Goal: Information Seeking & Learning: Understand process/instructions

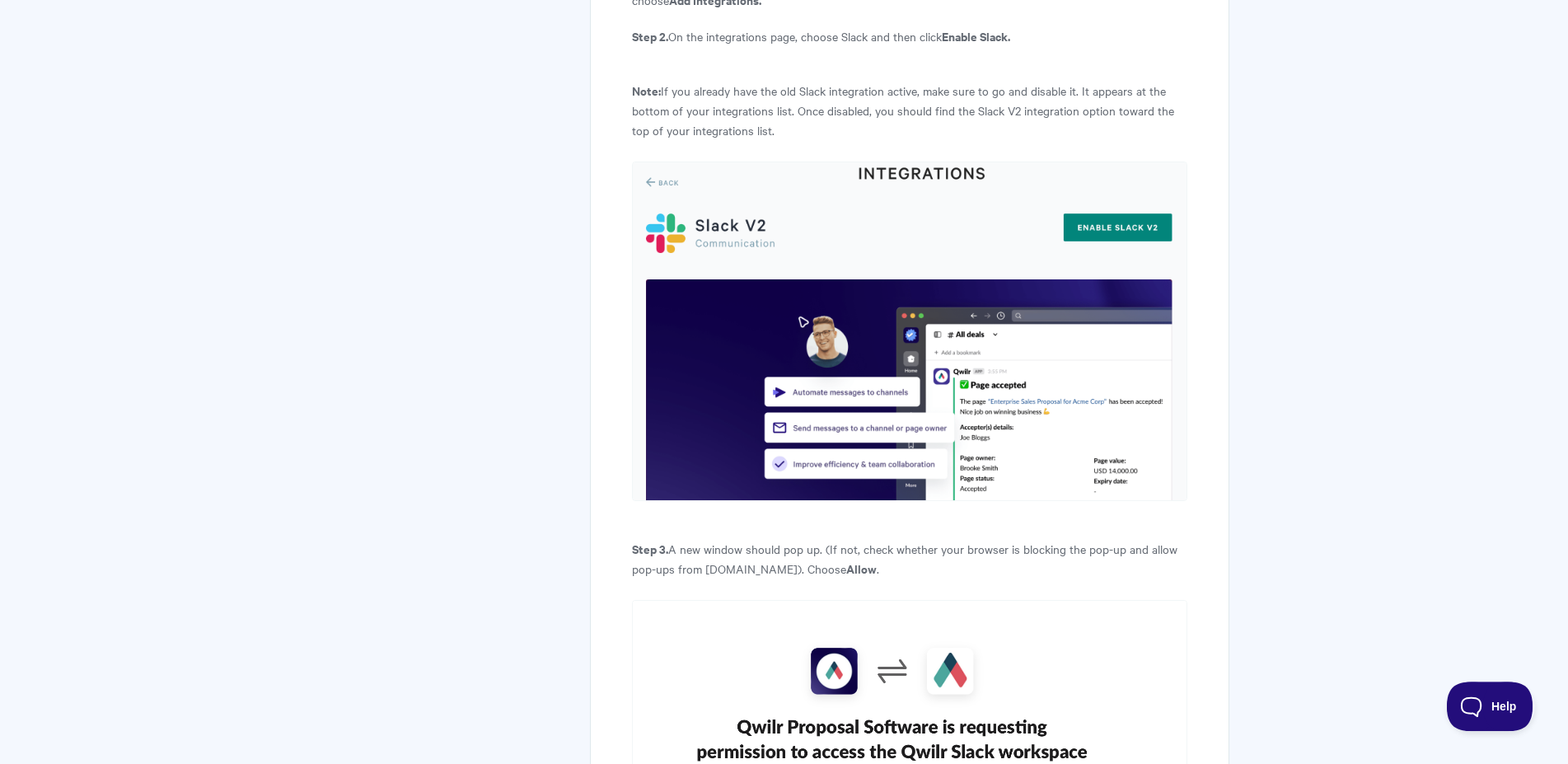
scroll to position [1398, 0]
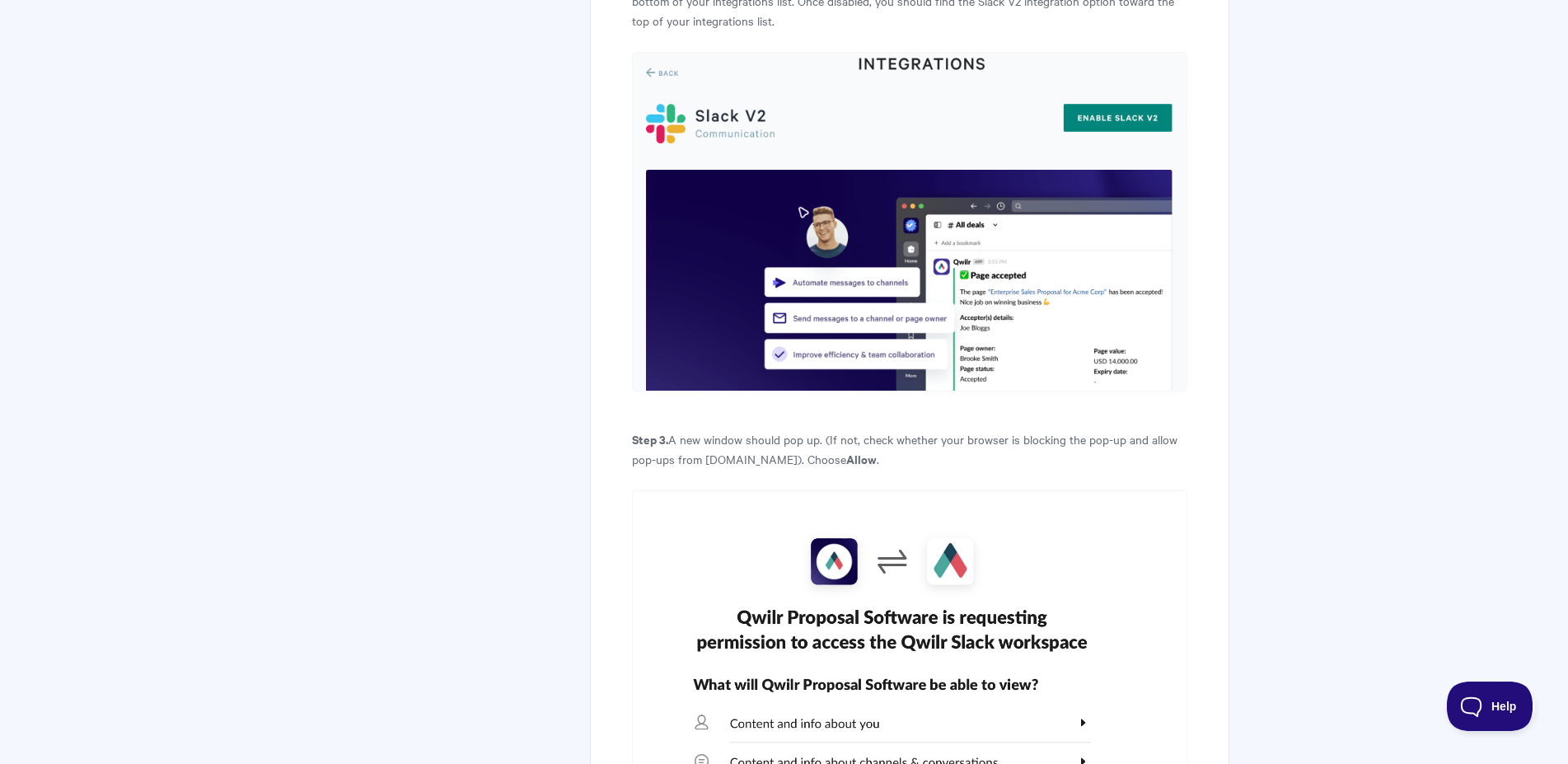
click at [1110, 76] on img at bounding box center [909, 221] width 555 height 340
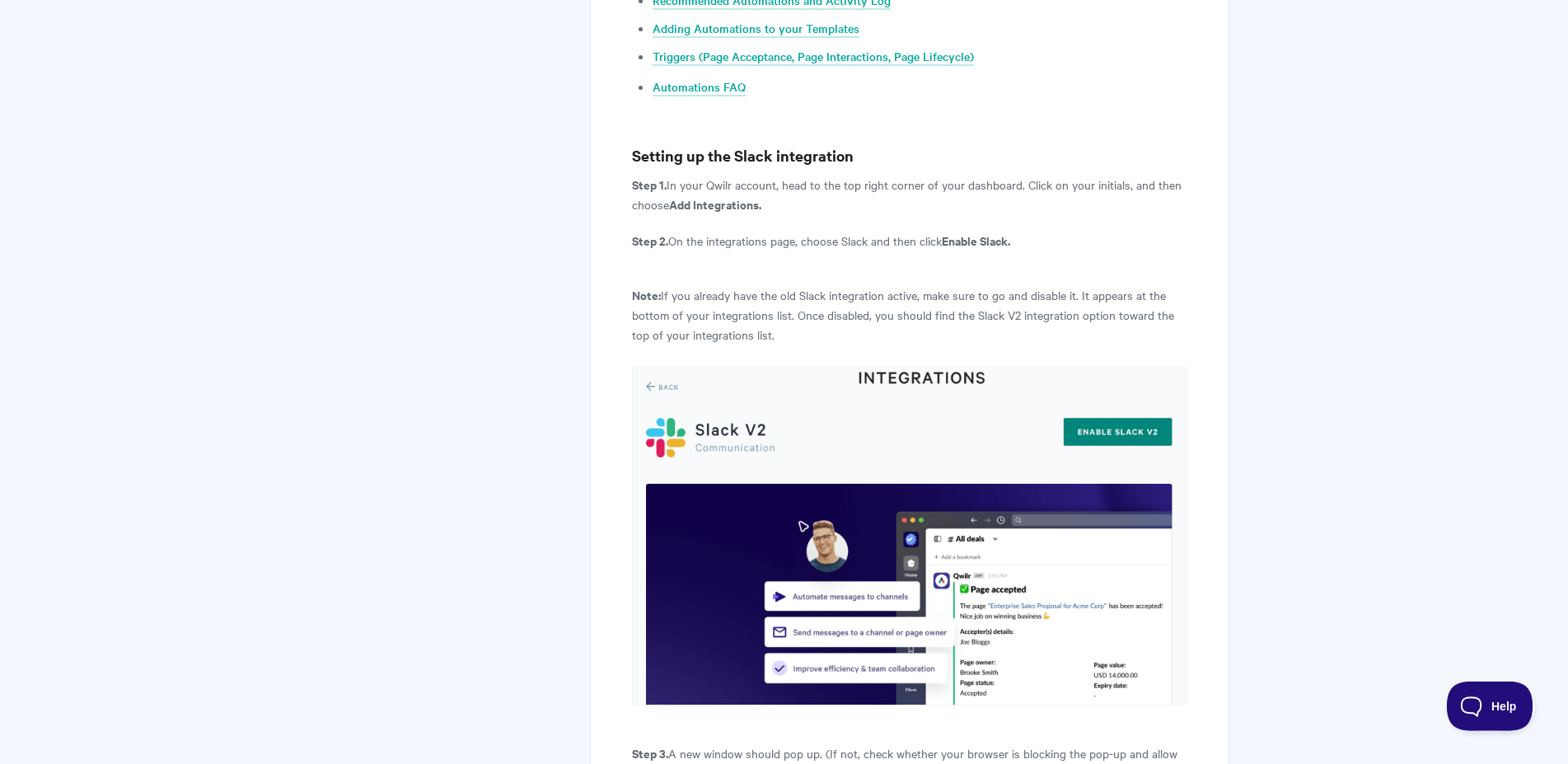
scroll to position [1146, 0]
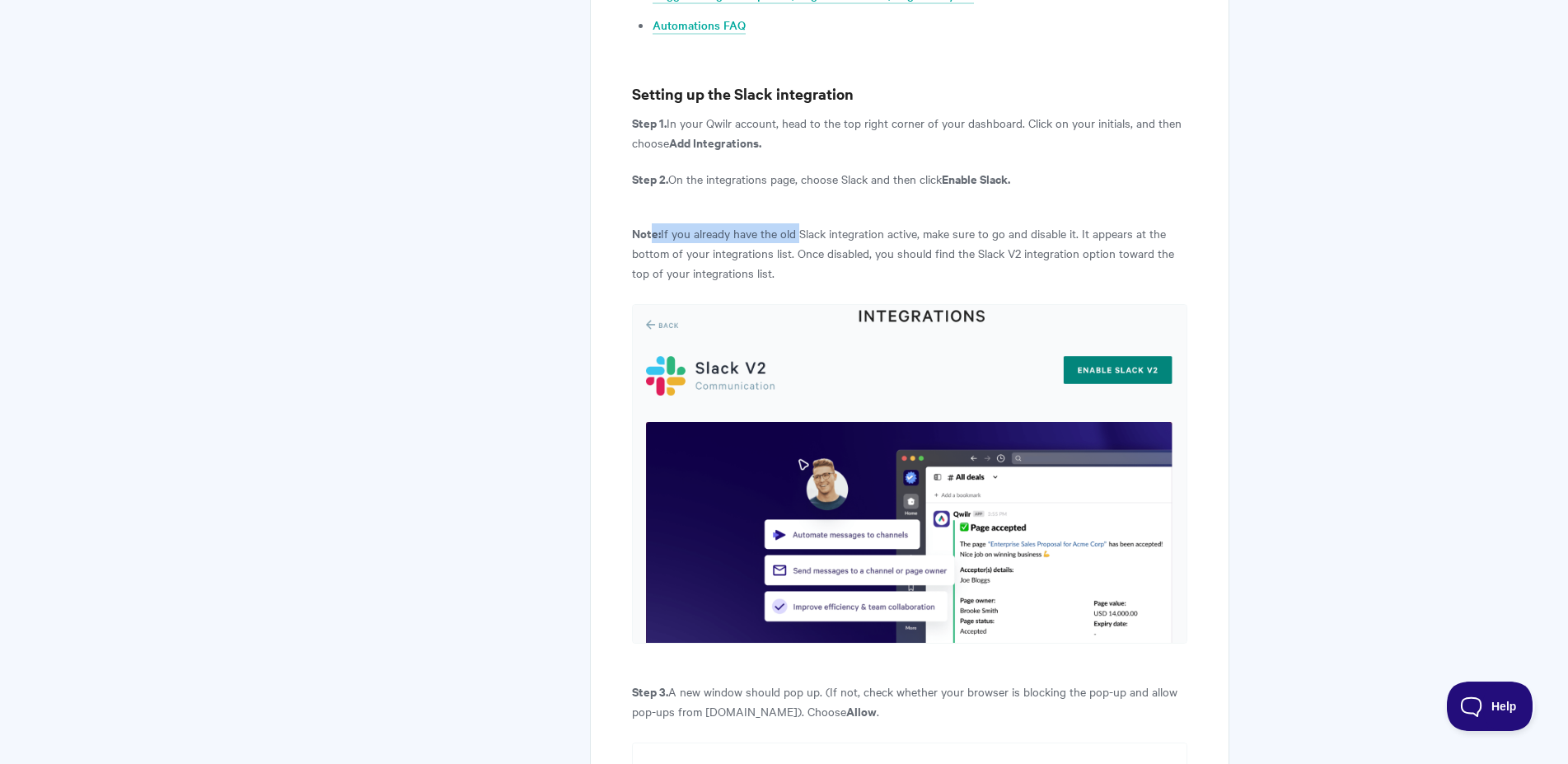
drag, startPoint x: 651, startPoint y: 202, endPoint x: 803, endPoint y: 206, distance: 152.1
click at [803, 223] on p "Note: If you already have the old Slack integration active, make sure to go and…" at bounding box center [909, 253] width 555 height 59
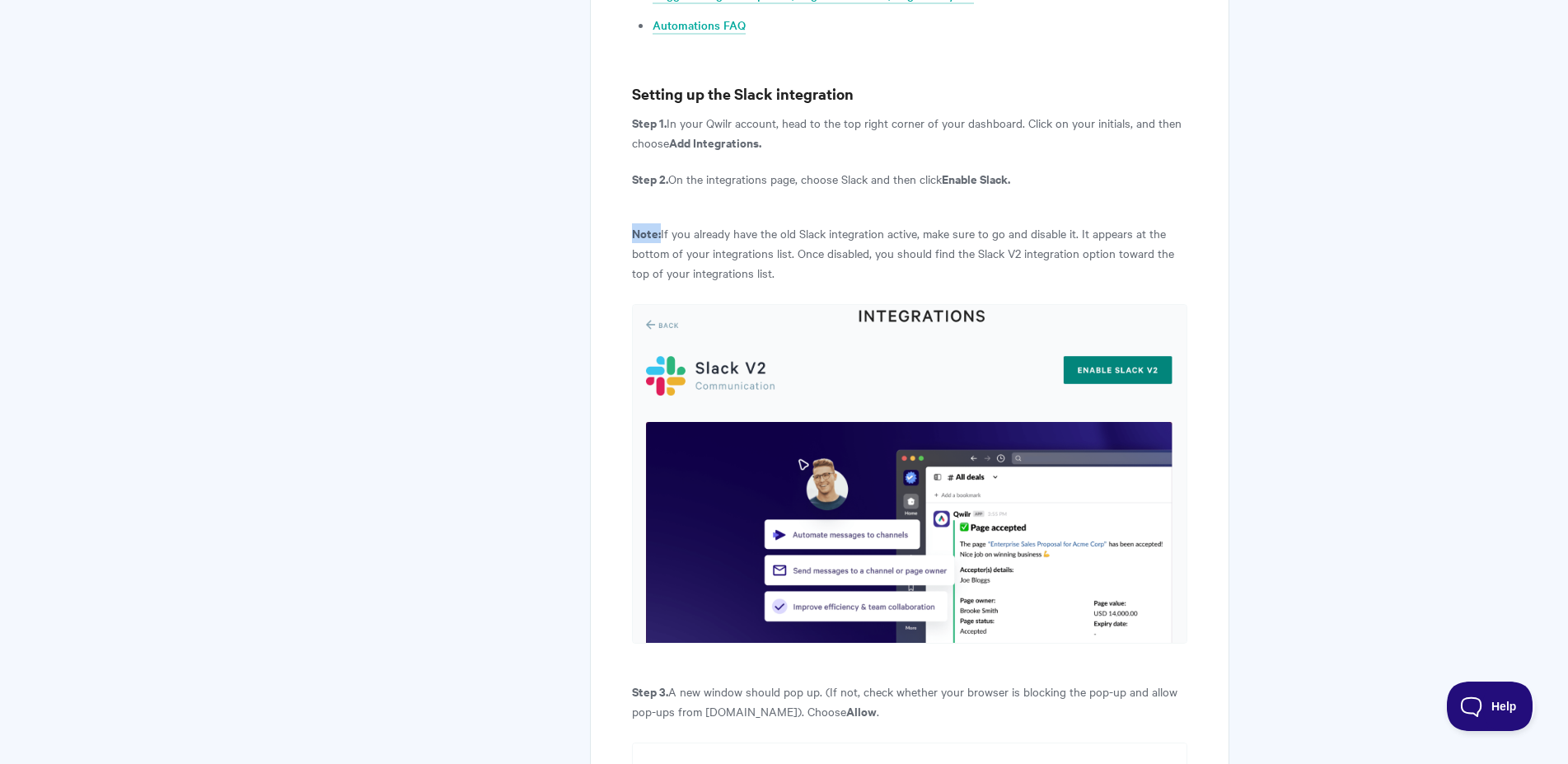
click at [890, 223] on p "Note: If you already have the old Slack integration active, make sure to go and…" at bounding box center [909, 253] width 555 height 59
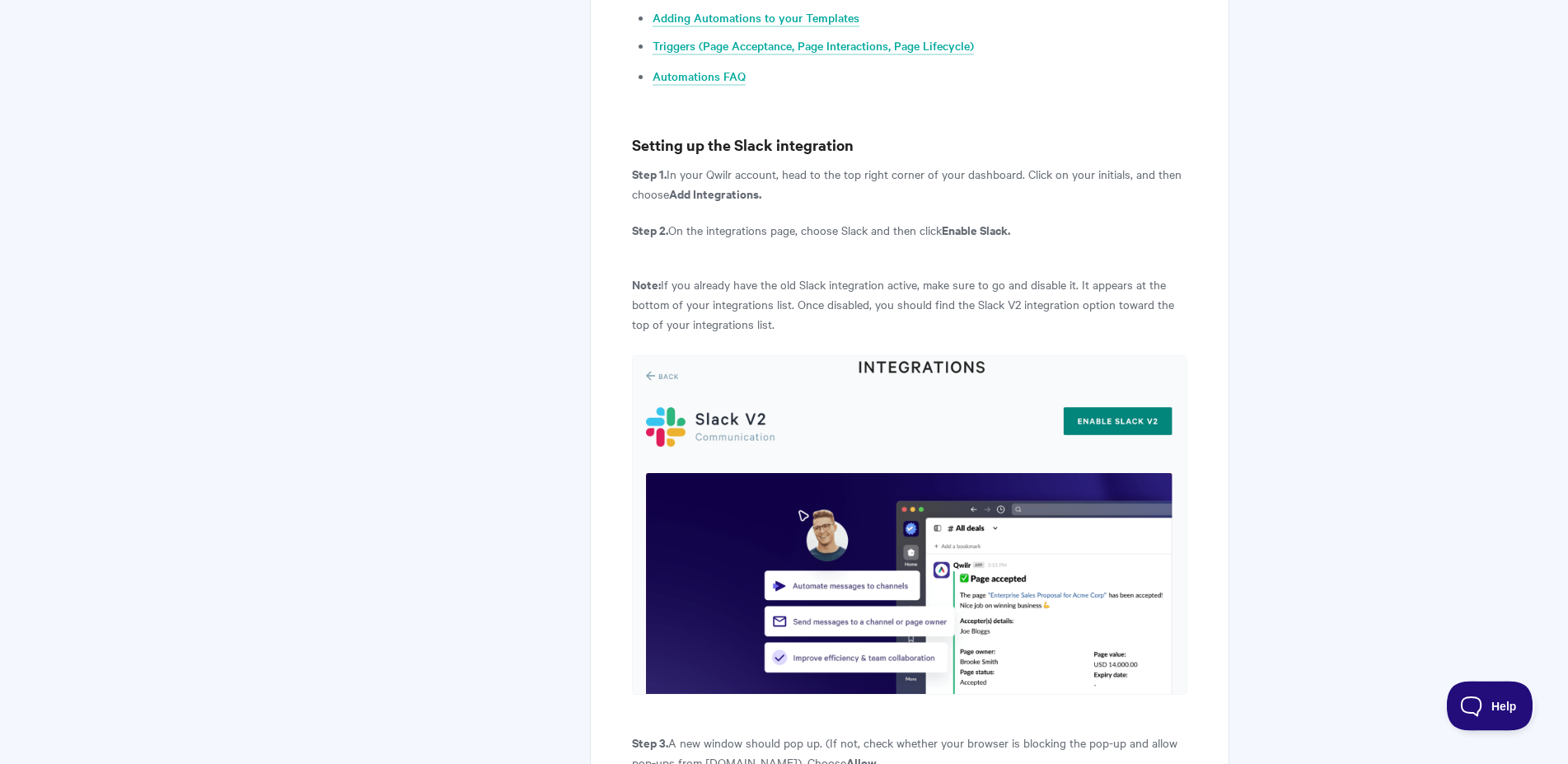
scroll to position [1062, 0]
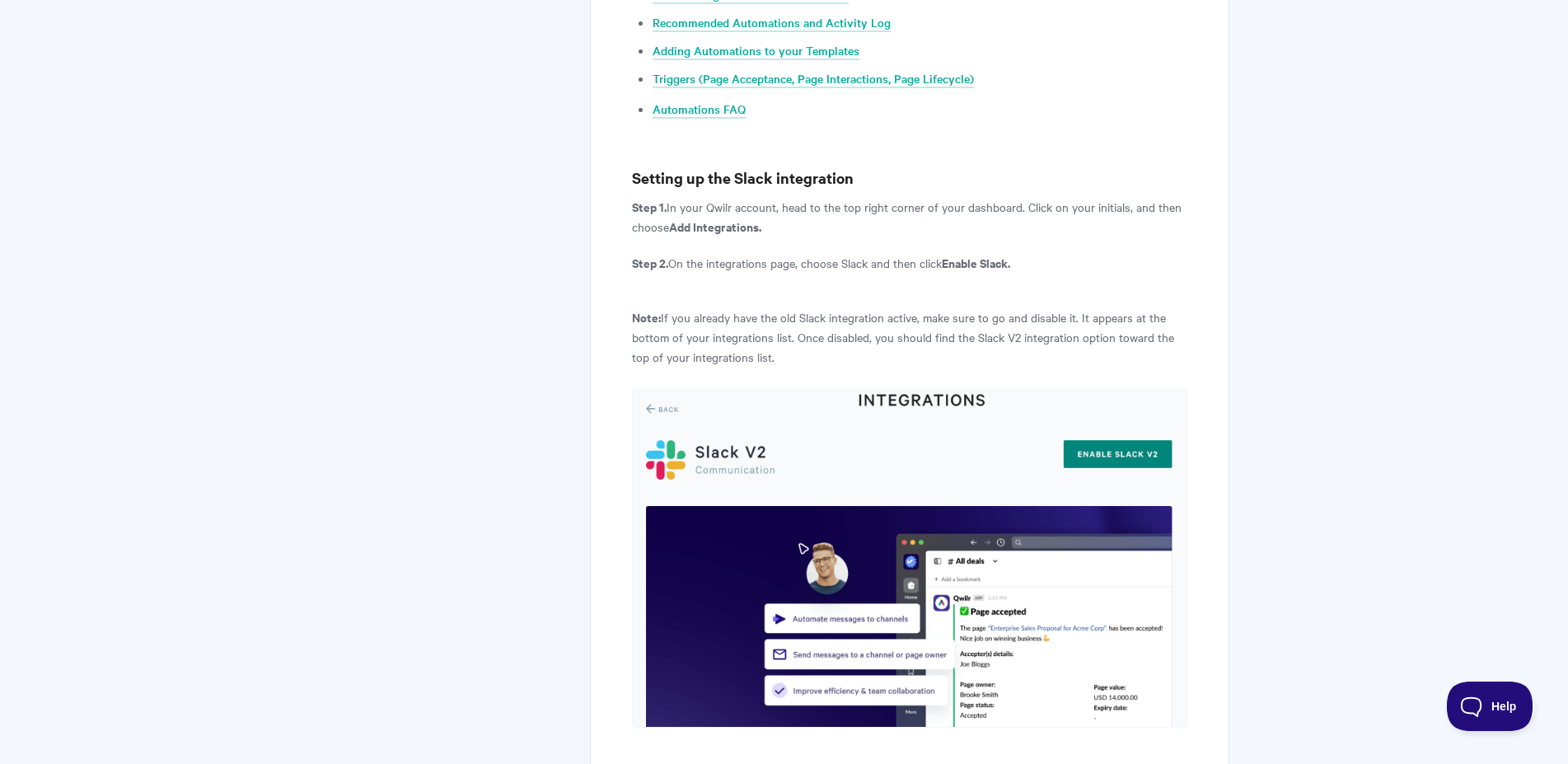
drag, startPoint x: 664, startPoint y: 180, endPoint x: 815, endPoint y: 198, distance: 152.1
click at [814, 198] on p "Step 1. In your Qwilr account, head to the top right corner of your dashboard. …" at bounding box center [909, 216] width 555 height 40
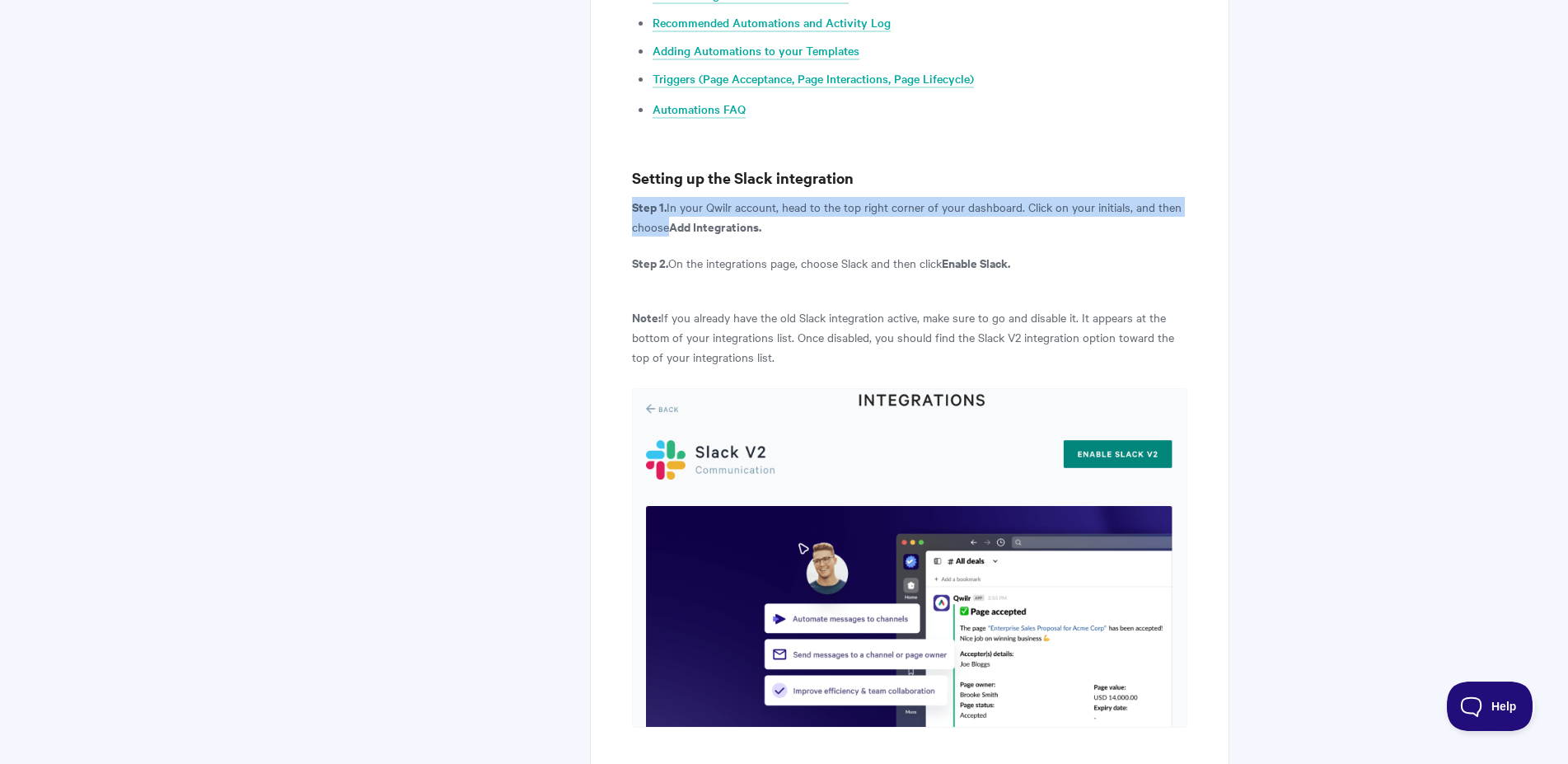
click at [814, 198] on p "Step 1. In your Qwilr account, head to the top right corner of your dashboard. …" at bounding box center [909, 216] width 555 height 40
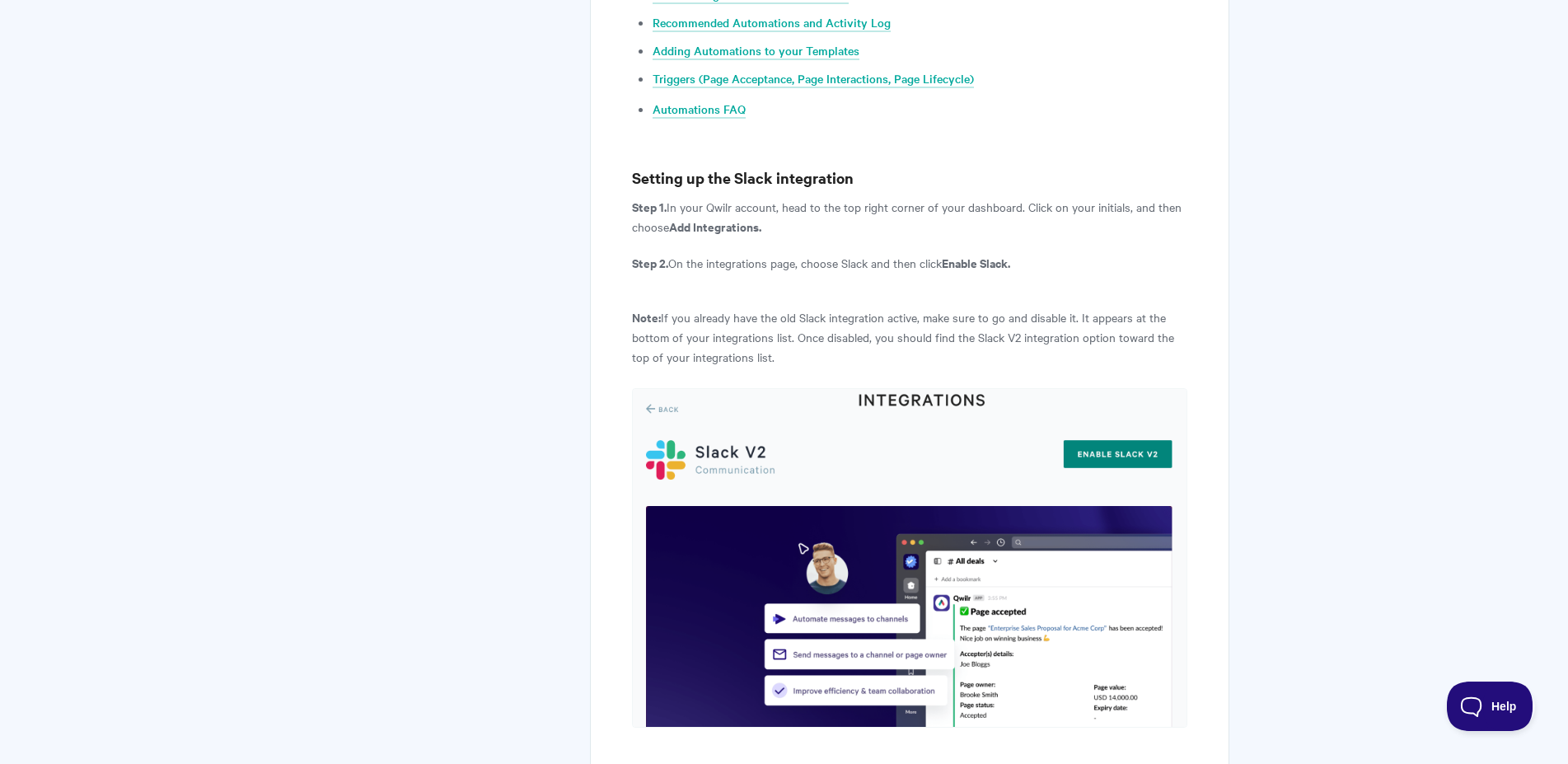
click at [872, 253] on p "Step 2. On the integrations page, choose Slack and then click Enable Slack." at bounding box center [909, 262] width 555 height 19
drag, startPoint x: 1031, startPoint y: 224, endPoint x: 630, endPoint y: 225, distance: 401.0
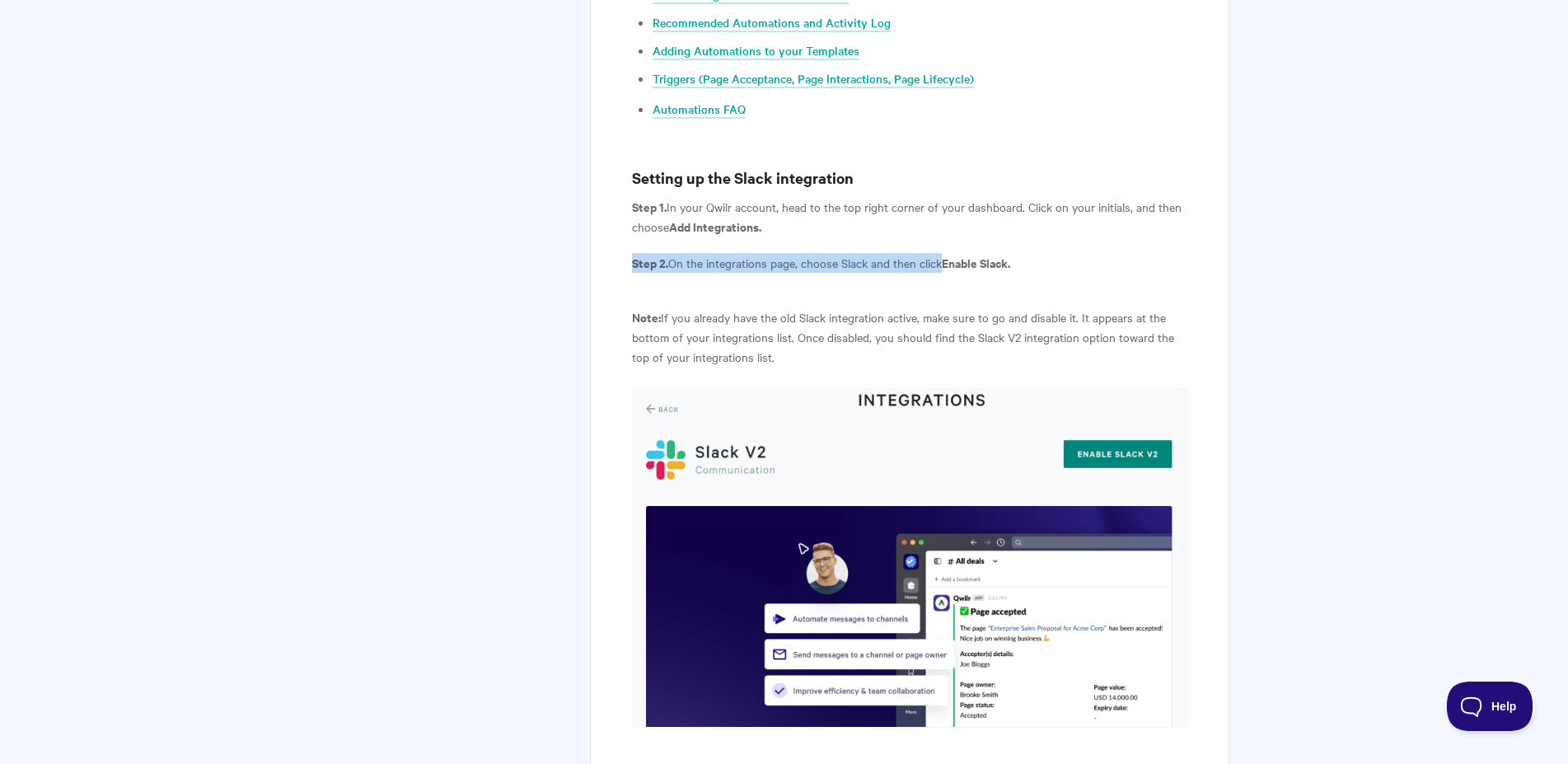
click at [653, 254] on strong "Step 2." at bounding box center [650, 262] width 36 height 18
drag, startPoint x: 654, startPoint y: 226, endPoint x: 863, endPoint y: 224, distance: 209.0
click at [863, 253] on p "Step 2. On the integrations page, choose Slack and then click Enable Slack." at bounding box center [909, 262] width 555 height 19
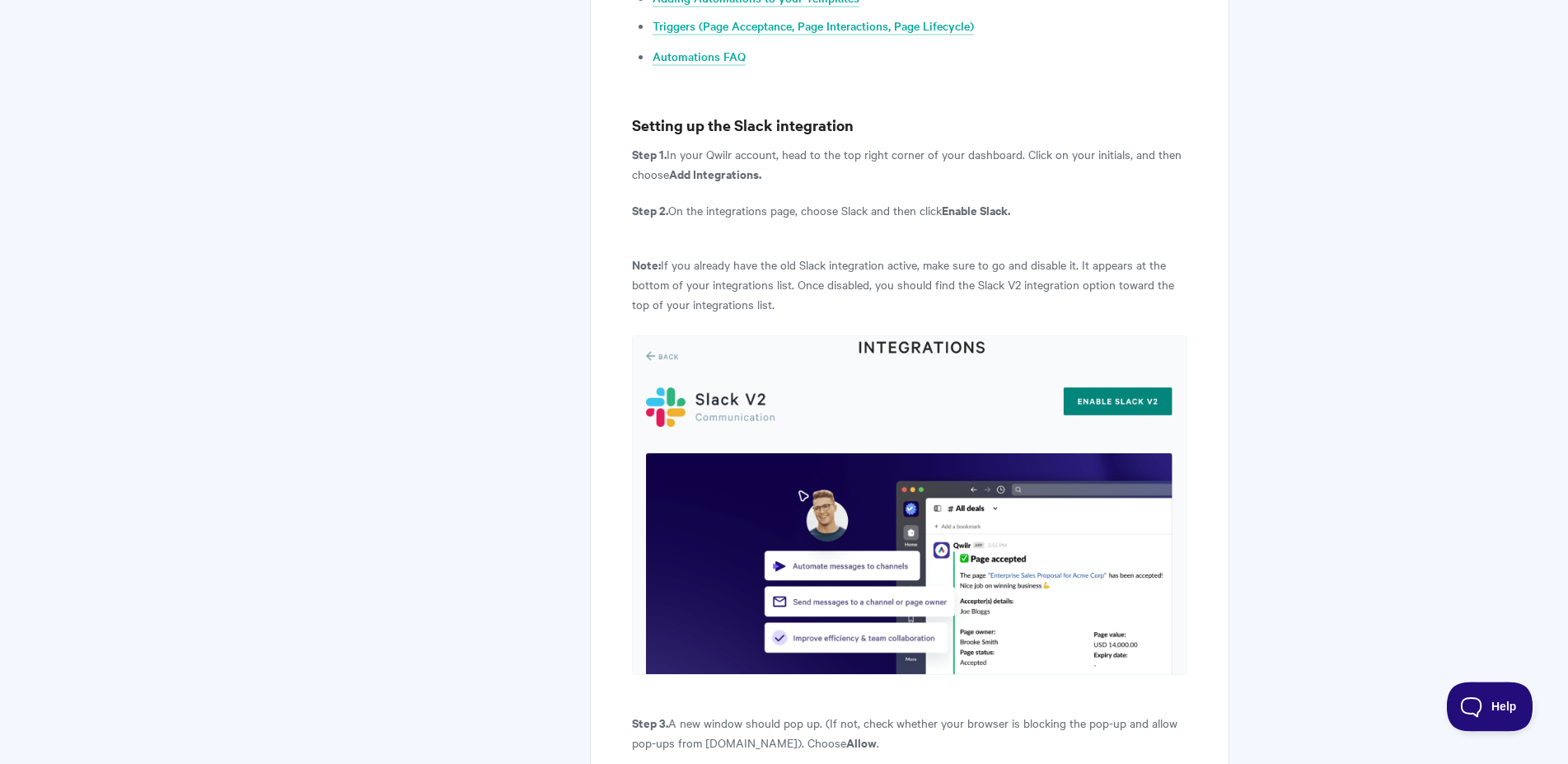
scroll to position [1146, 0]
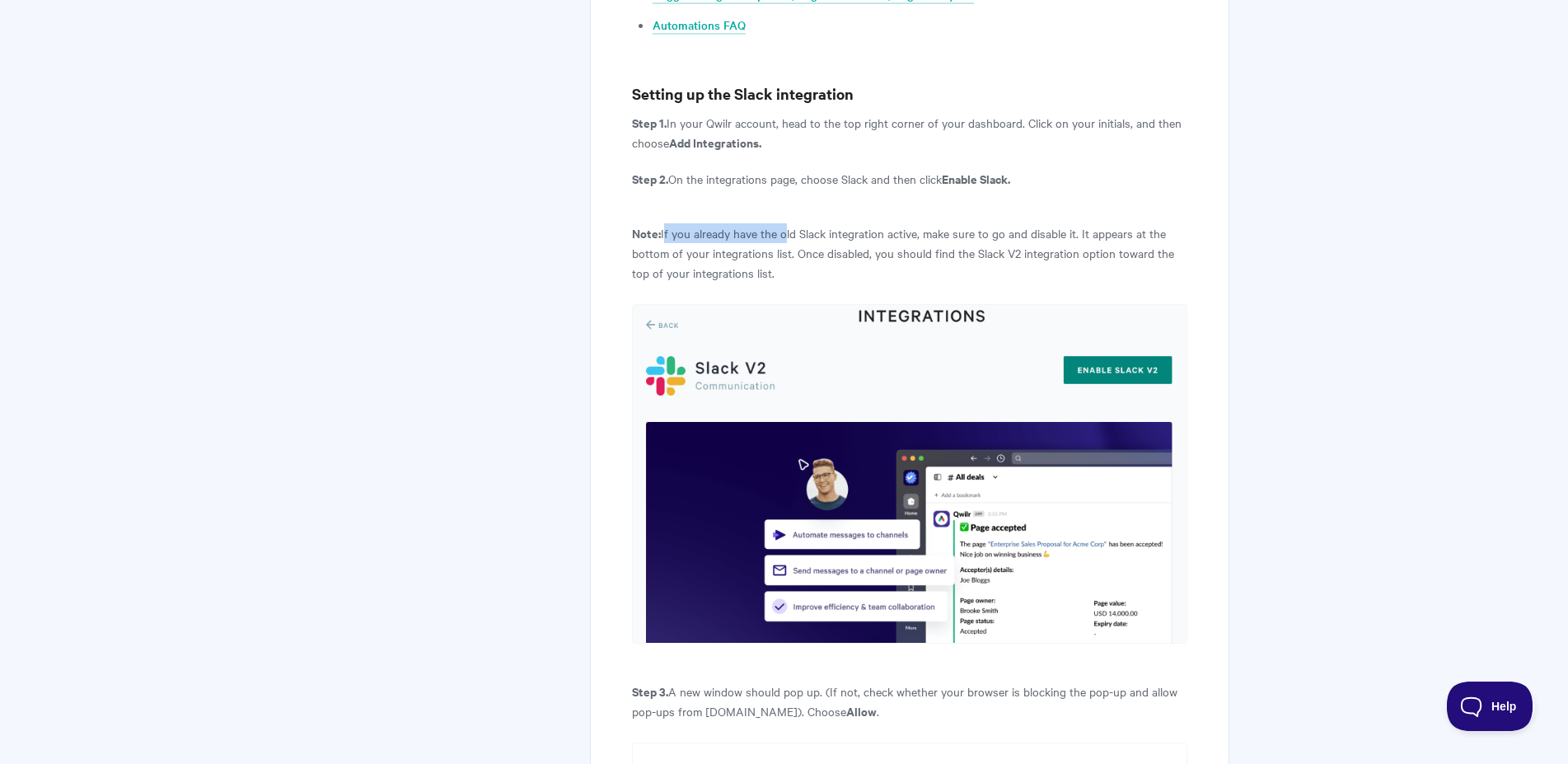
drag, startPoint x: 665, startPoint y: 198, endPoint x: 789, endPoint y: 196, distance: 124.0
click at [789, 223] on p "Note: If you already have the old Slack integration active, make sure to go and…" at bounding box center [909, 253] width 555 height 59
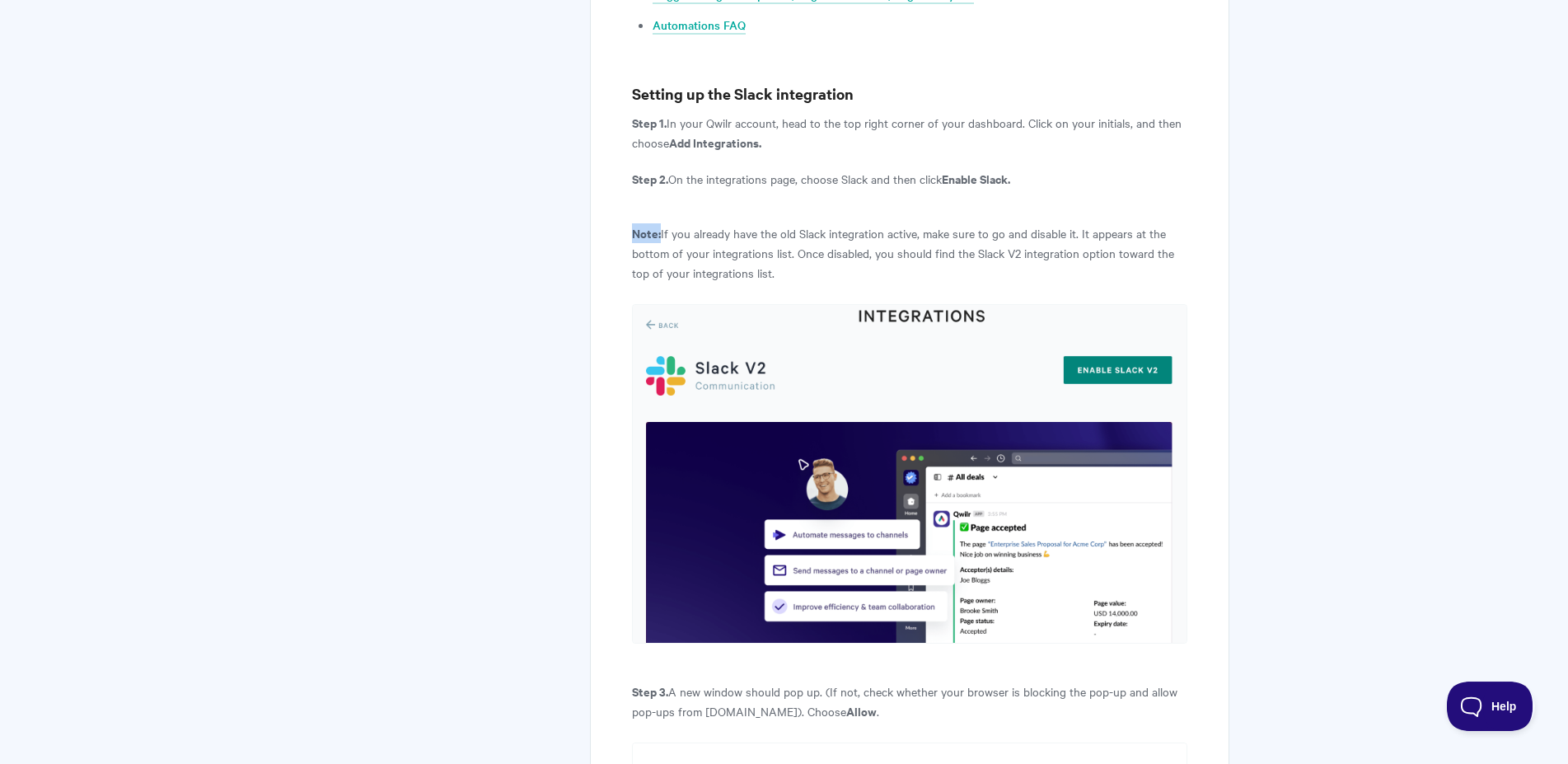
click at [824, 223] on p "Note: If you already have the old Slack integration active, make sure to go and…" at bounding box center [909, 253] width 555 height 59
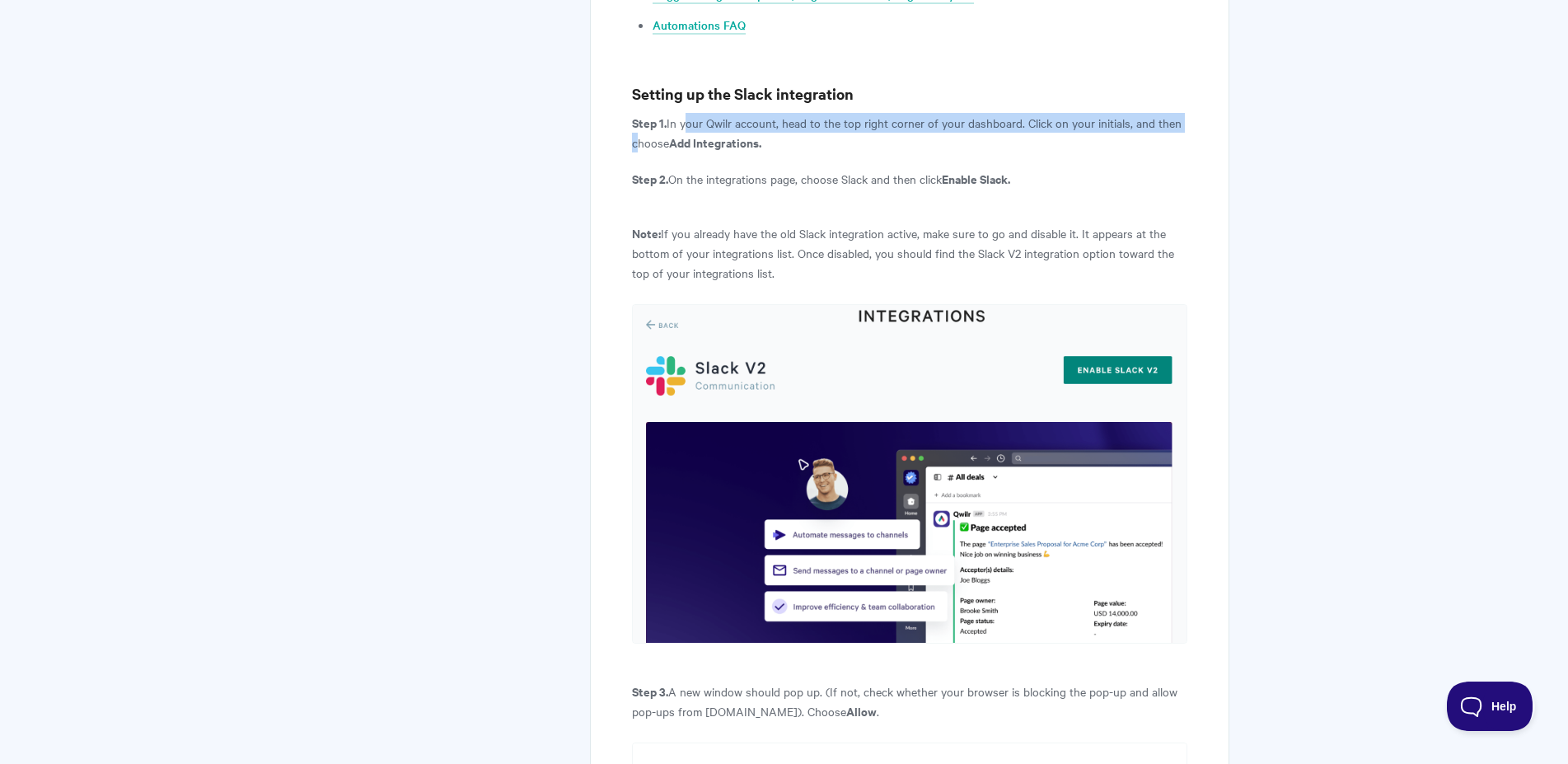
drag, startPoint x: 695, startPoint y: 87, endPoint x: 1214, endPoint y: 89, distance: 519.0
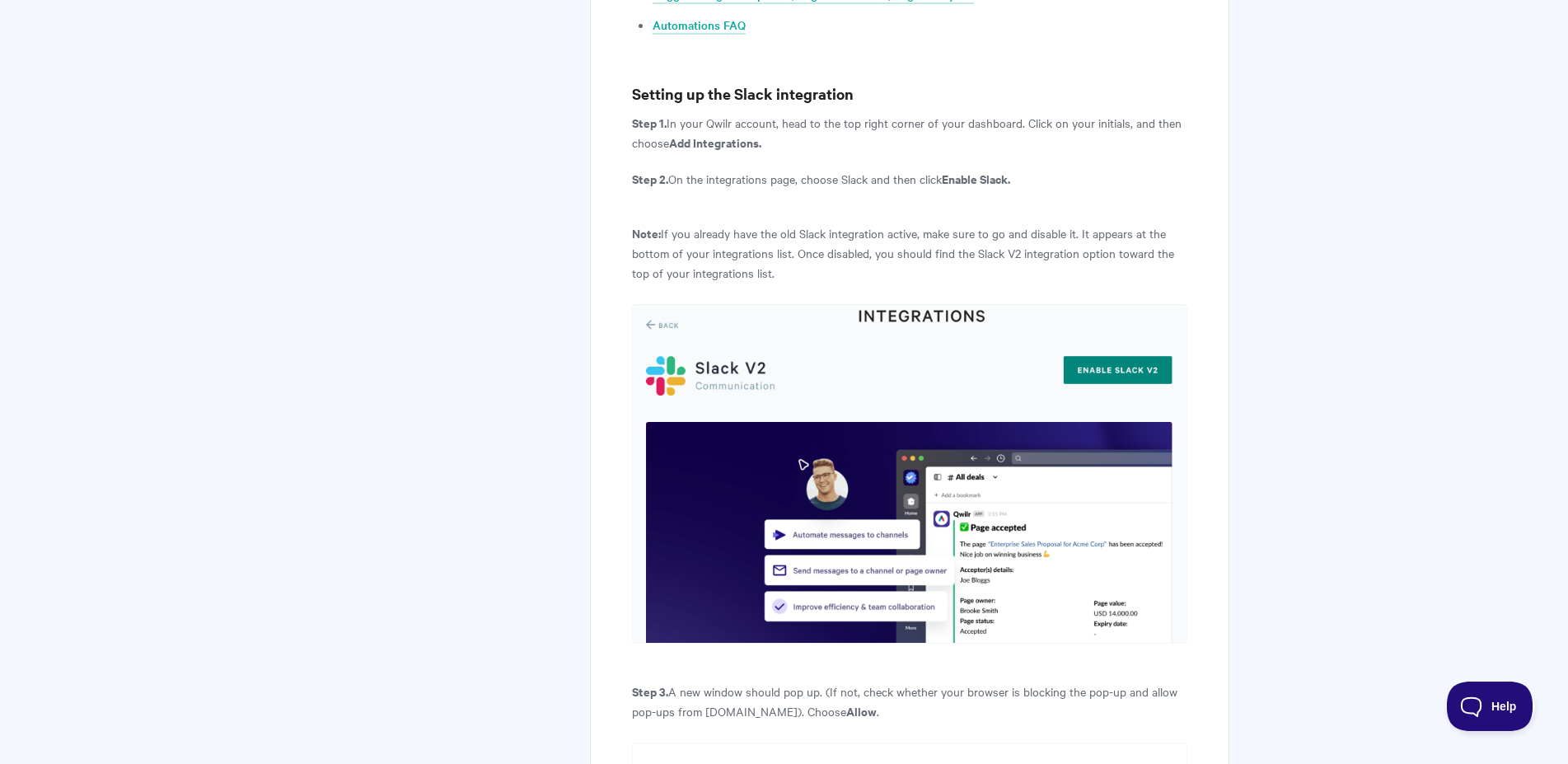
click at [1069, 113] on p "Step 1. In your Qwilr account, head to the top right corner of your dashboard. …" at bounding box center [909, 132] width 555 height 40
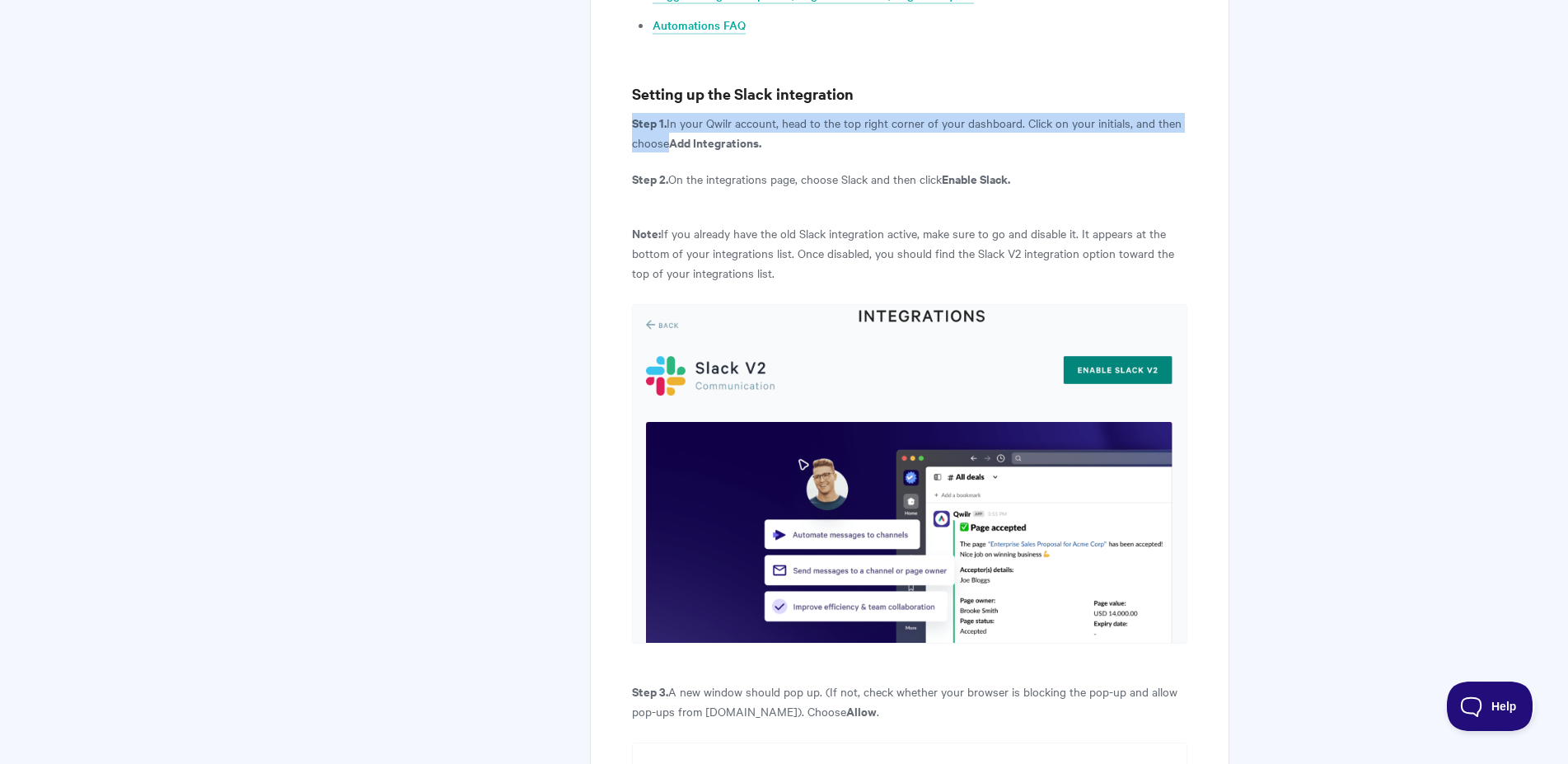
click at [1069, 113] on p "Step 1. In your Qwilr account, head to the top right corner of your dashboard. …" at bounding box center [909, 132] width 555 height 40
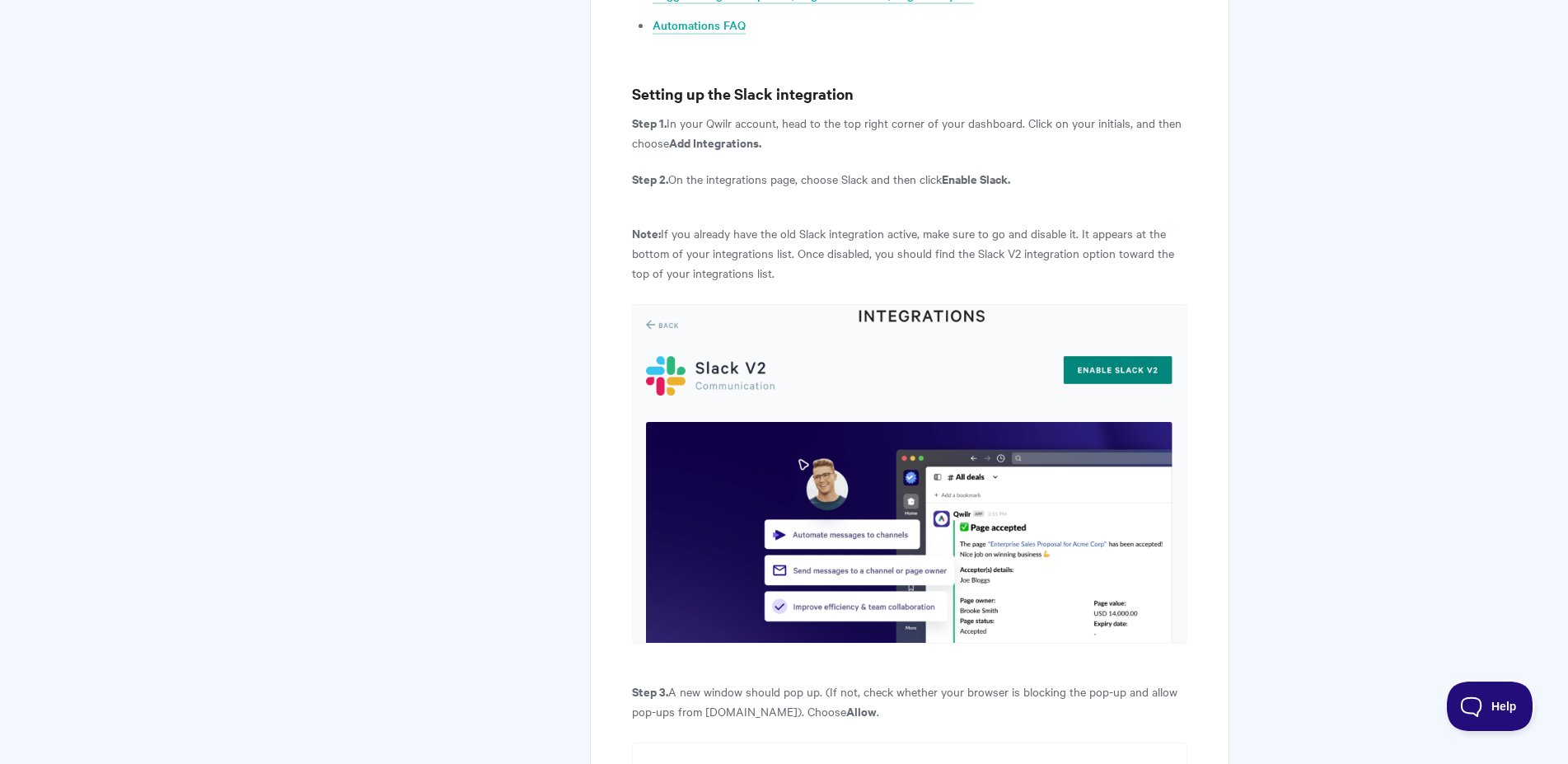
click at [1011, 170] on strong "Enable Slack." at bounding box center [976, 178] width 68 height 18
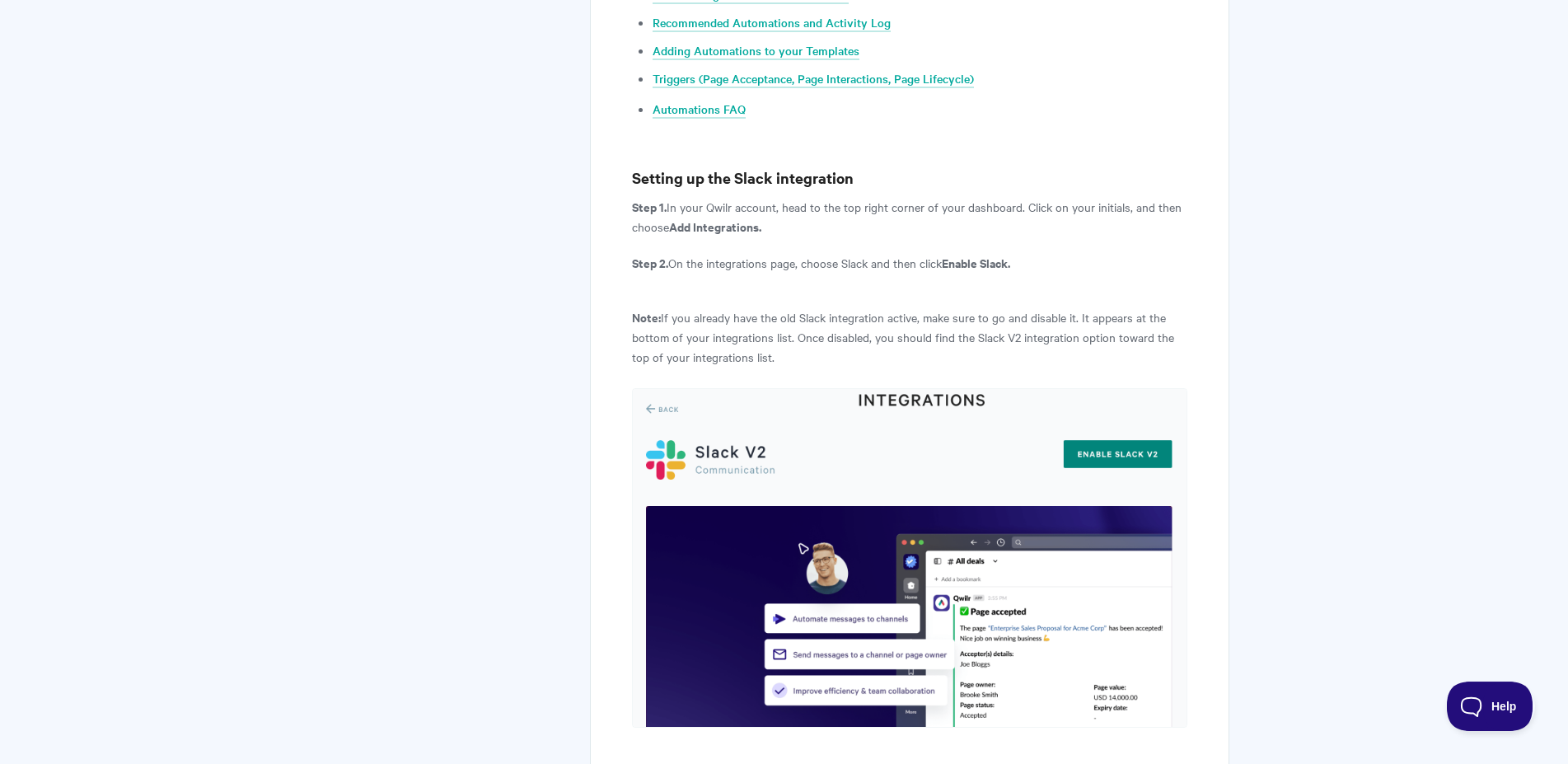
click at [1019, 197] on p "Step 1. In your Qwilr account, head to the top right corner of your dashboard. …" at bounding box center [909, 216] width 555 height 40
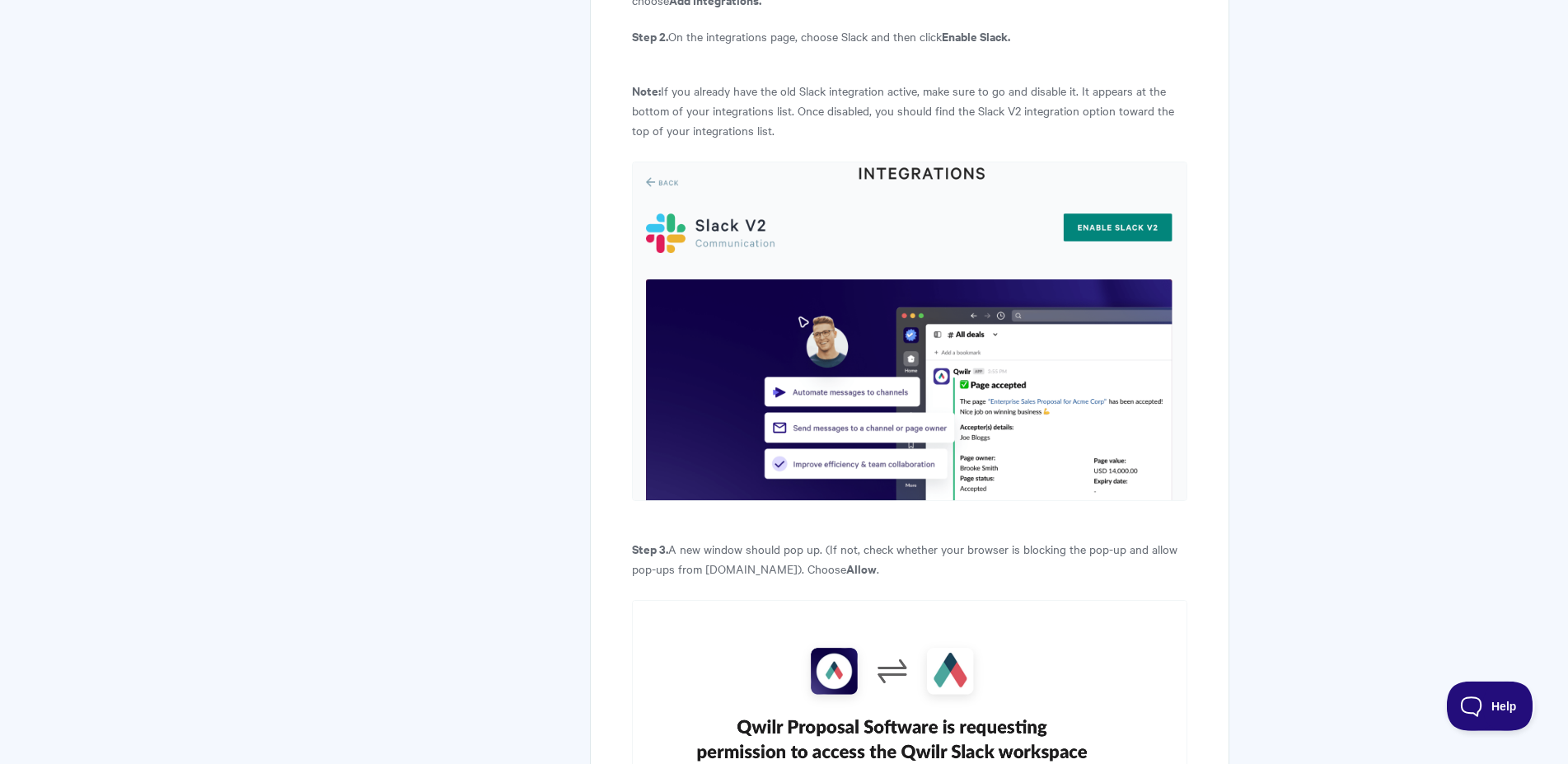
scroll to position [1260, 0]
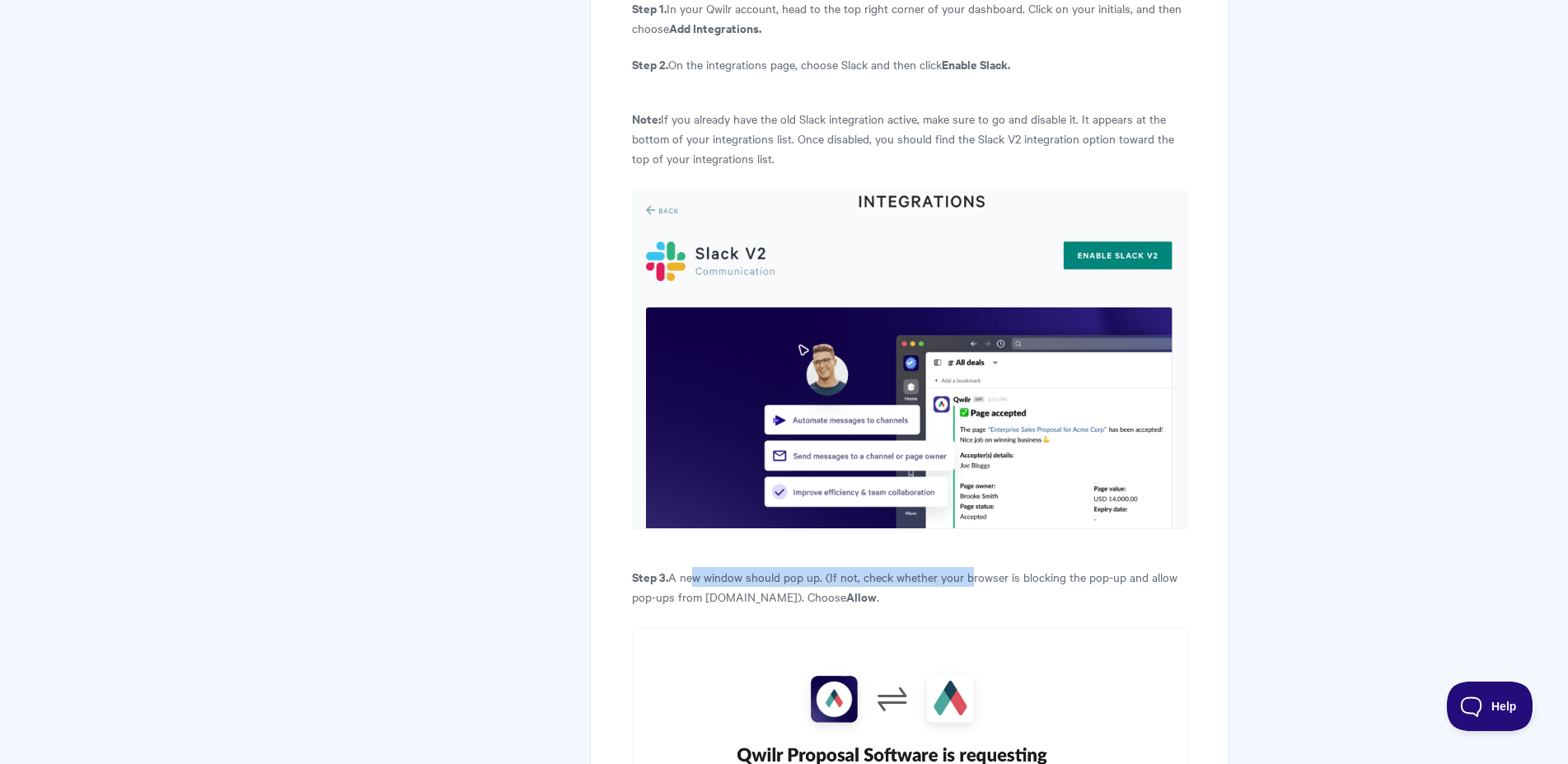
drag, startPoint x: 689, startPoint y: 542, endPoint x: 965, endPoint y: 544, distance: 276.0
click at [966, 567] on p "Step 3. A new window should pop up. (If not, check whether your browser is bloc…" at bounding box center [909, 586] width 555 height 40
click at [965, 567] on p "Step 3. A new window should pop up. (If not, check whether your browser is bloc…" at bounding box center [909, 586] width 555 height 40
click at [964, 567] on p "Step 3. A new window should pop up. (If not, check whether your browser is bloc…" at bounding box center [909, 586] width 555 height 40
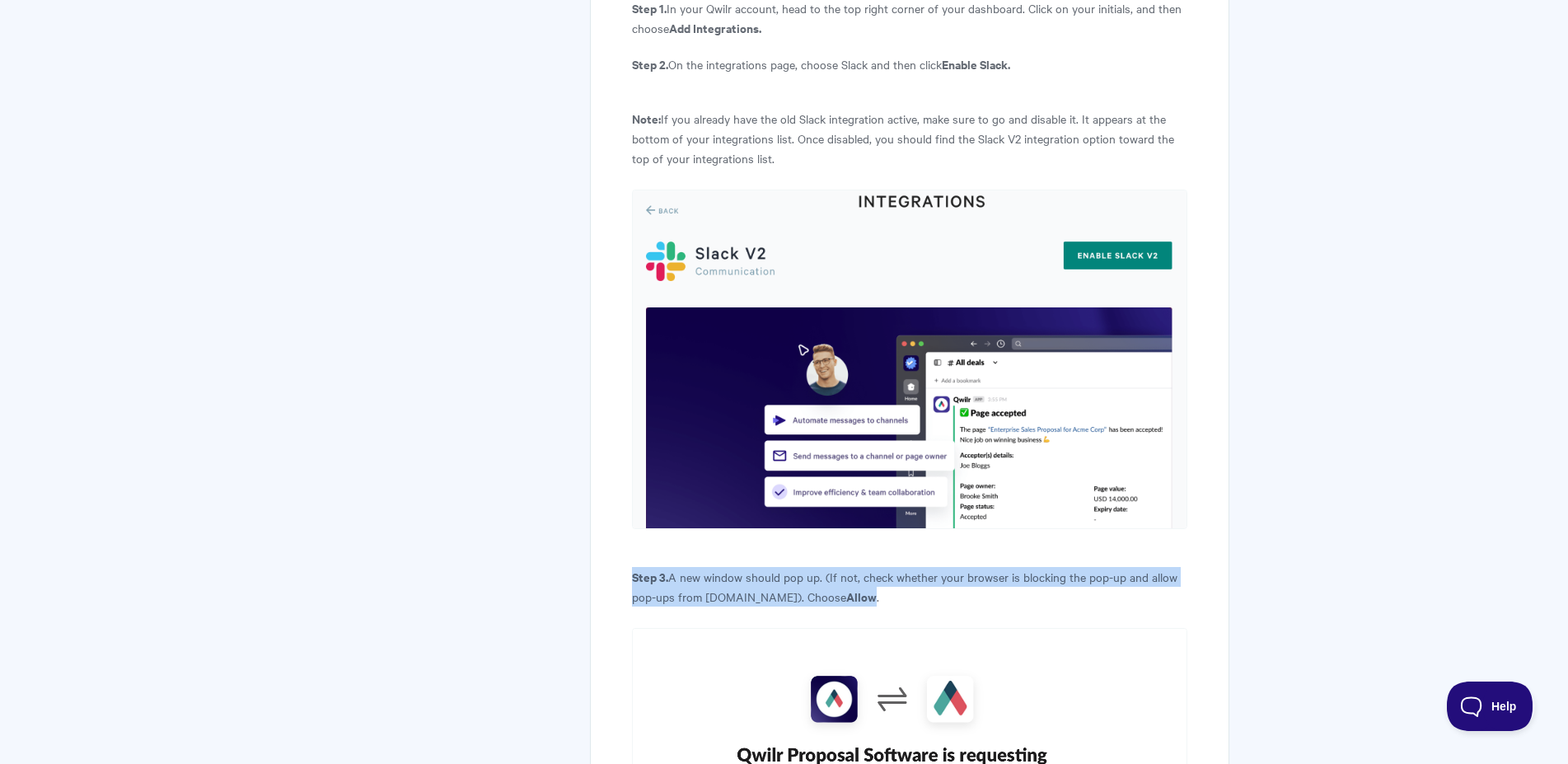
click at [964, 567] on p "Step 3. A new window should pop up. (If not, check whether your browser is bloc…" at bounding box center [909, 586] width 555 height 40
click at [996, 567] on p "Step 3. A new window should pop up. (If not, check whether your browser is bloc…" at bounding box center [909, 586] width 555 height 40
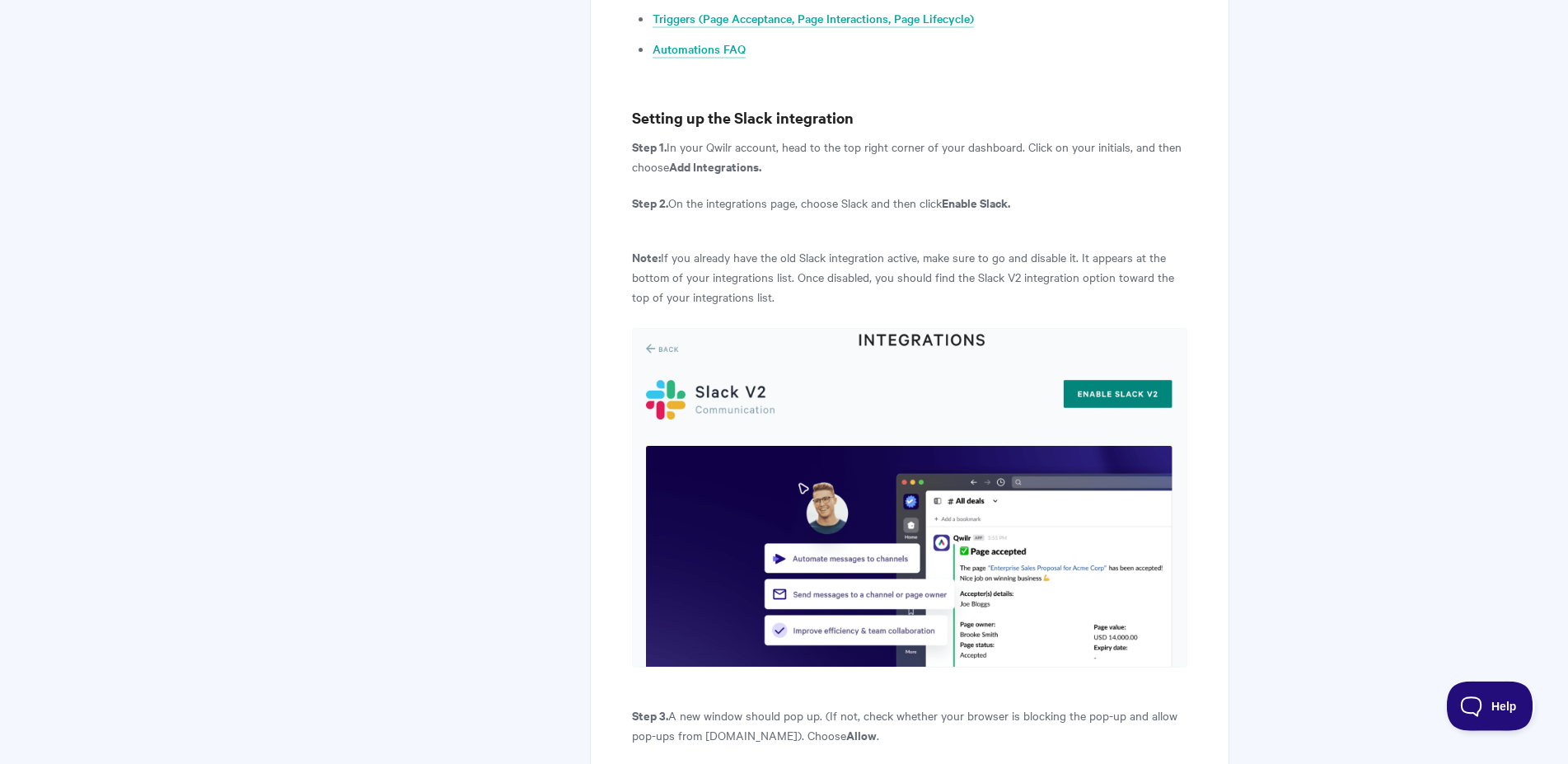
scroll to position [1092, 0]
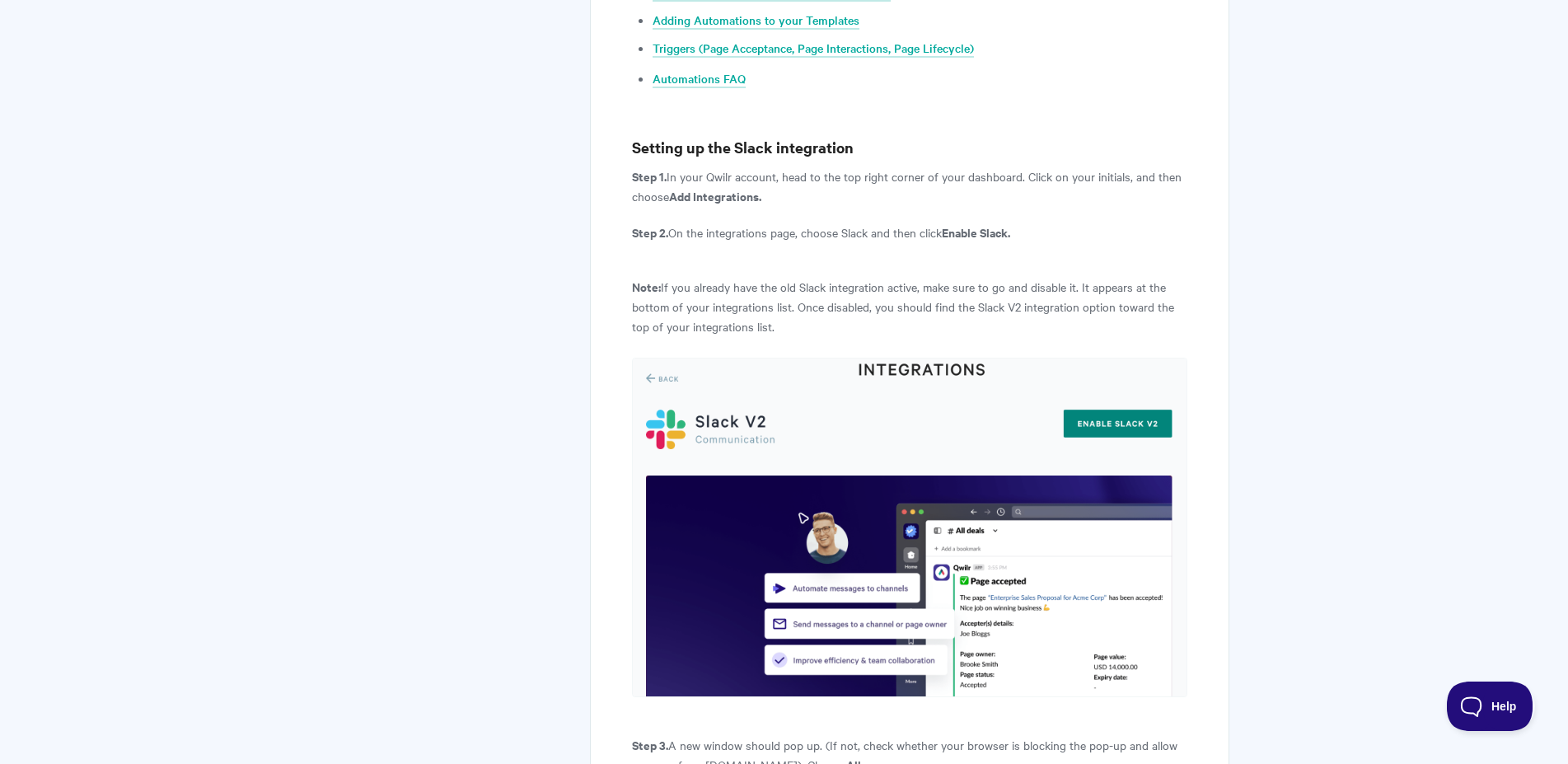
click at [635, 136] on h3 "Setting up the Slack integration" at bounding box center [909, 147] width 555 height 23
click at [651, 136] on h3 "Setting up the Slack integration" at bounding box center [909, 147] width 555 height 23
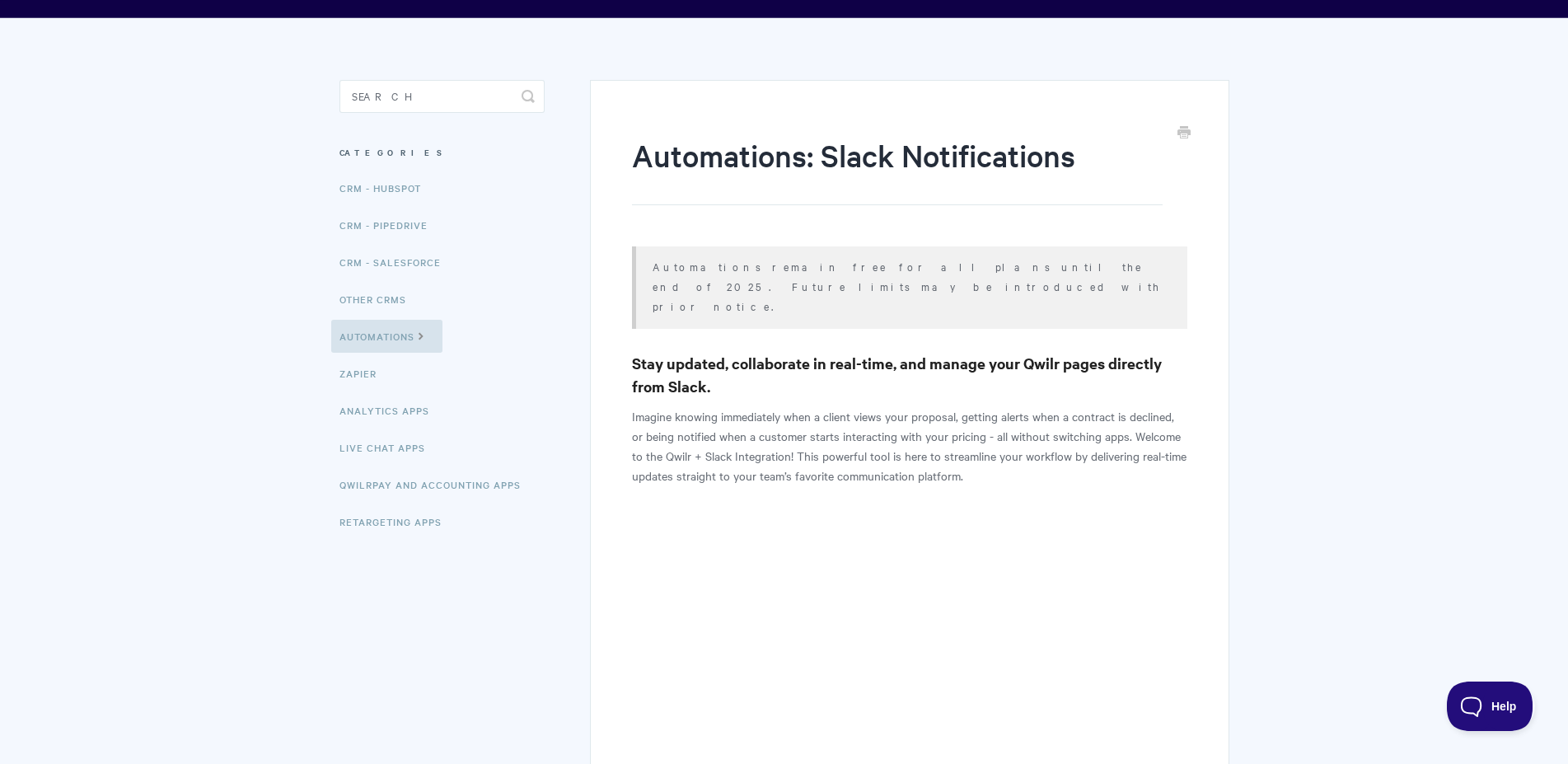
scroll to position [0, 0]
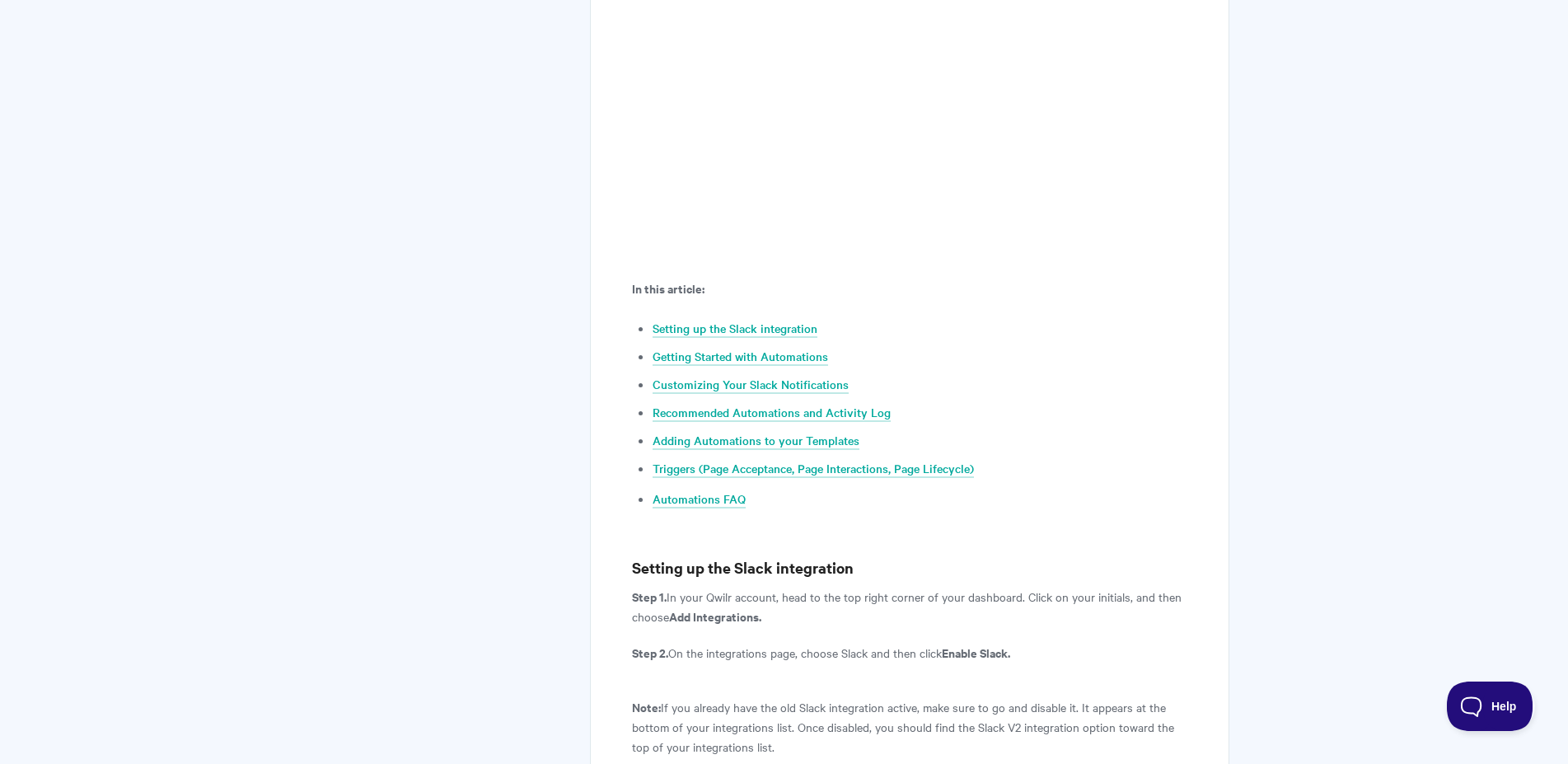
scroll to position [1009, 0]
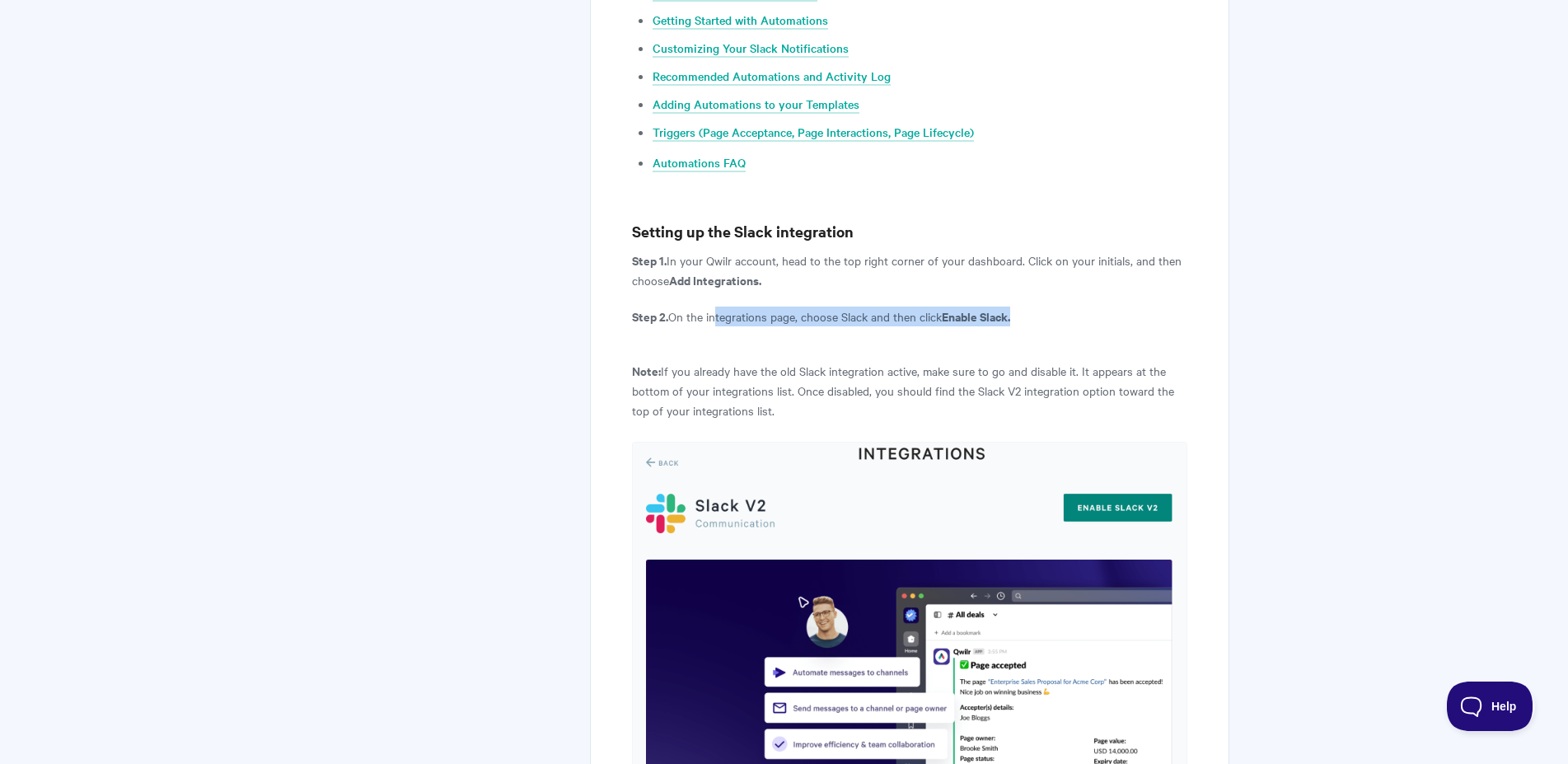
drag, startPoint x: 969, startPoint y: 282, endPoint x: 1023, endPoint y: 281, distance: 54.0
click at [1023, 306] on p "Step 2. On the integrations page, choose Slack and then click Enable Slack." at bounding box center [909, 316] width 555 height 19
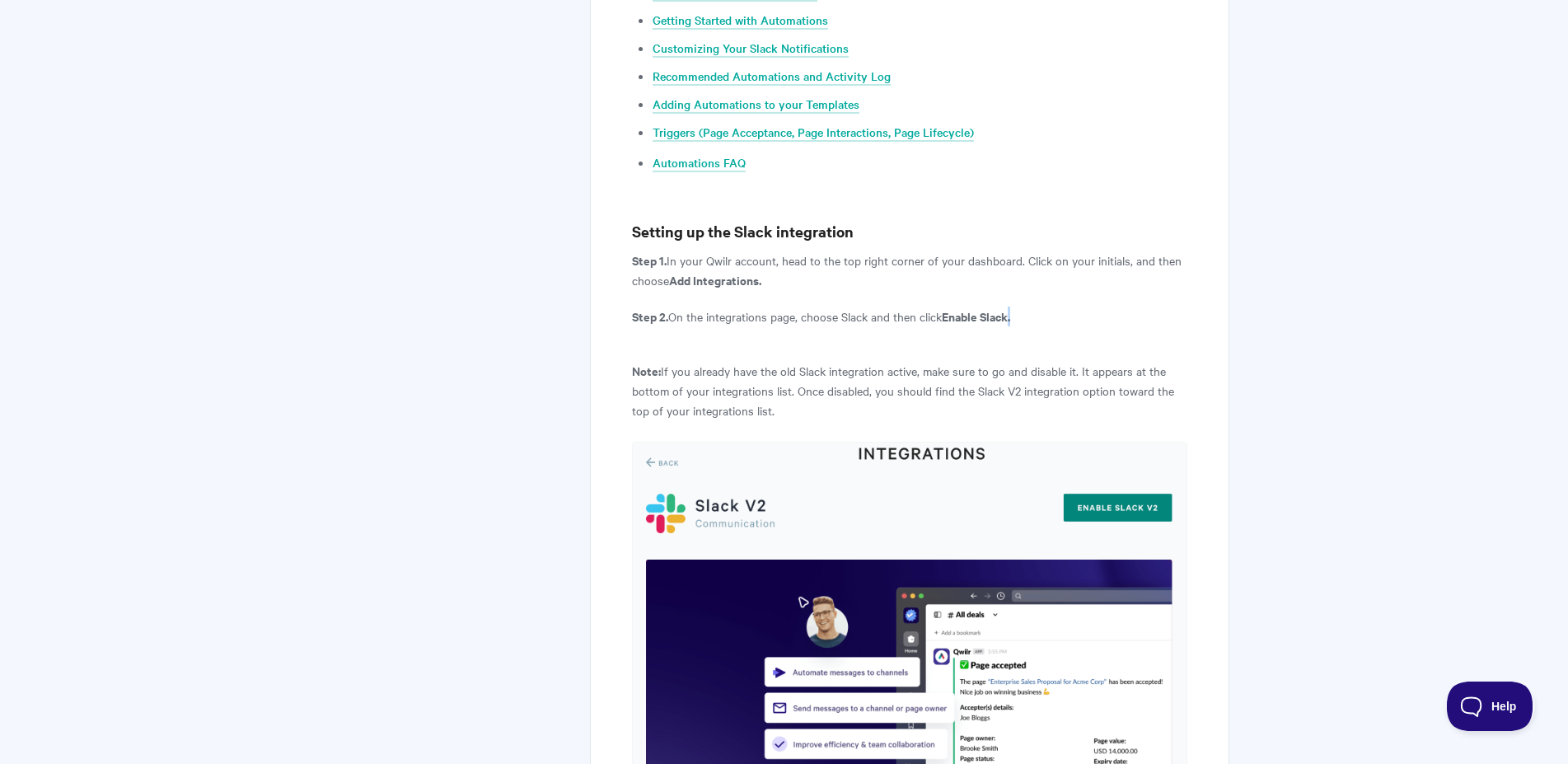
click at [1023, 306] on p "Step 2. On the integrations page, choose Slack and then click Enable Slack." at bounding box center [909, 316] width 555 height 19
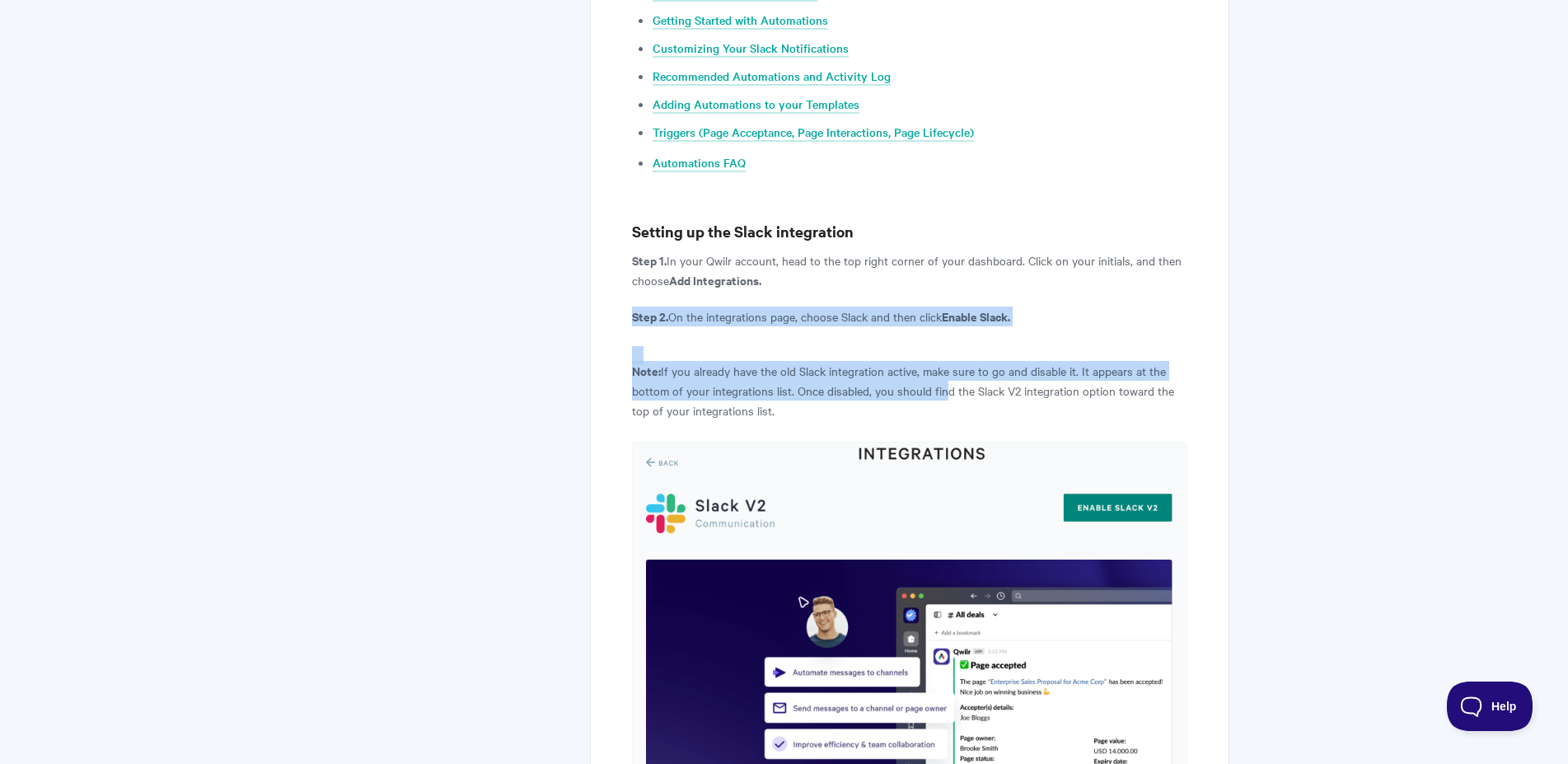
drag, startPoint x: 943, startPoint y: 355, endPoint x: 818, endPoint y: 325, distance: 128.5
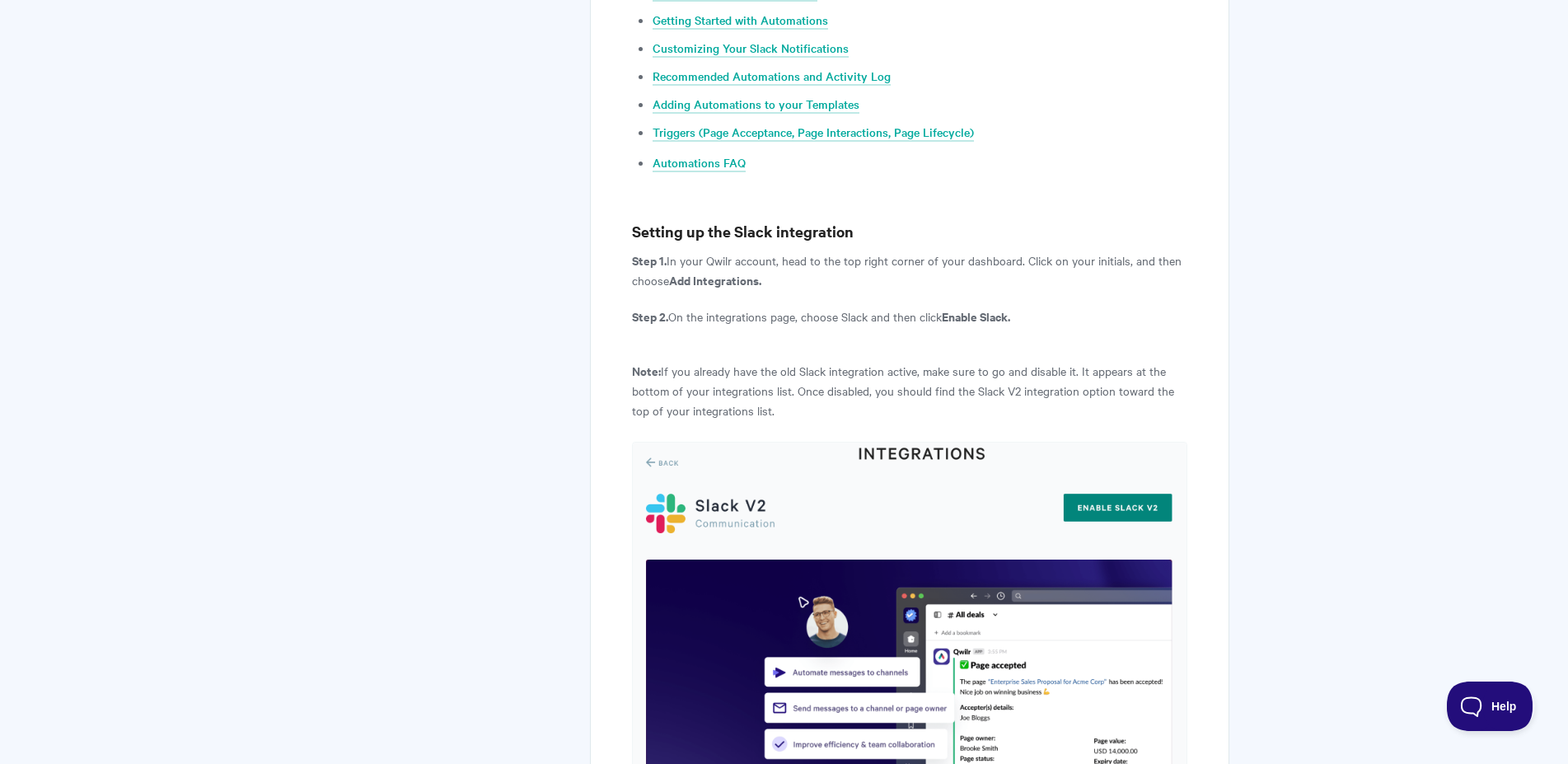
drag, startPoint x: 855, startPoint y: 349, endPoint x: 891, endPoint y: 360, distance: 37.6
click at [891, 361] on p "Note: If you already have the old Slack integration active, make sure to go and…" at bounding box center [909, 390] width 555 height 59
drag, startPoint x: 891, startPoint y: 360, endPoint x: 918, endPoint y: 350, distance: 28.8
click at [894, 361] on p "Note: If you already have the old Slack integration active, make sure to go and…" at bounding box center [909, 390] width 555 height 59
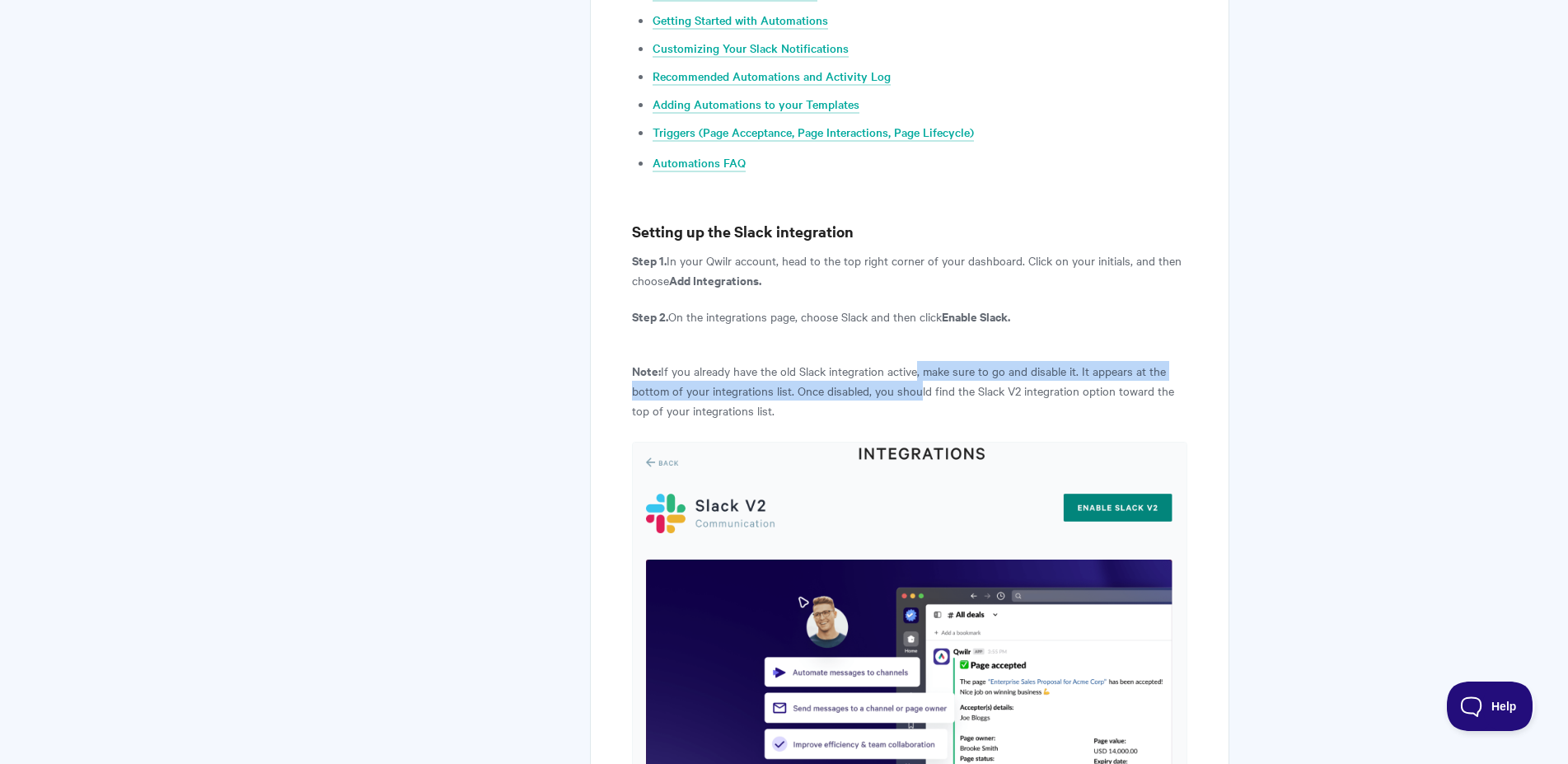
drag, startPoint x: 918, startPoint y: 350, endPoint x: 923, endPoint y: 335, distance: 15.8
click at [923, 361] on p "Note: If you already have the old Slack integration active, make sure to go and…" at bounding box center [909, 390] width 555 height 59
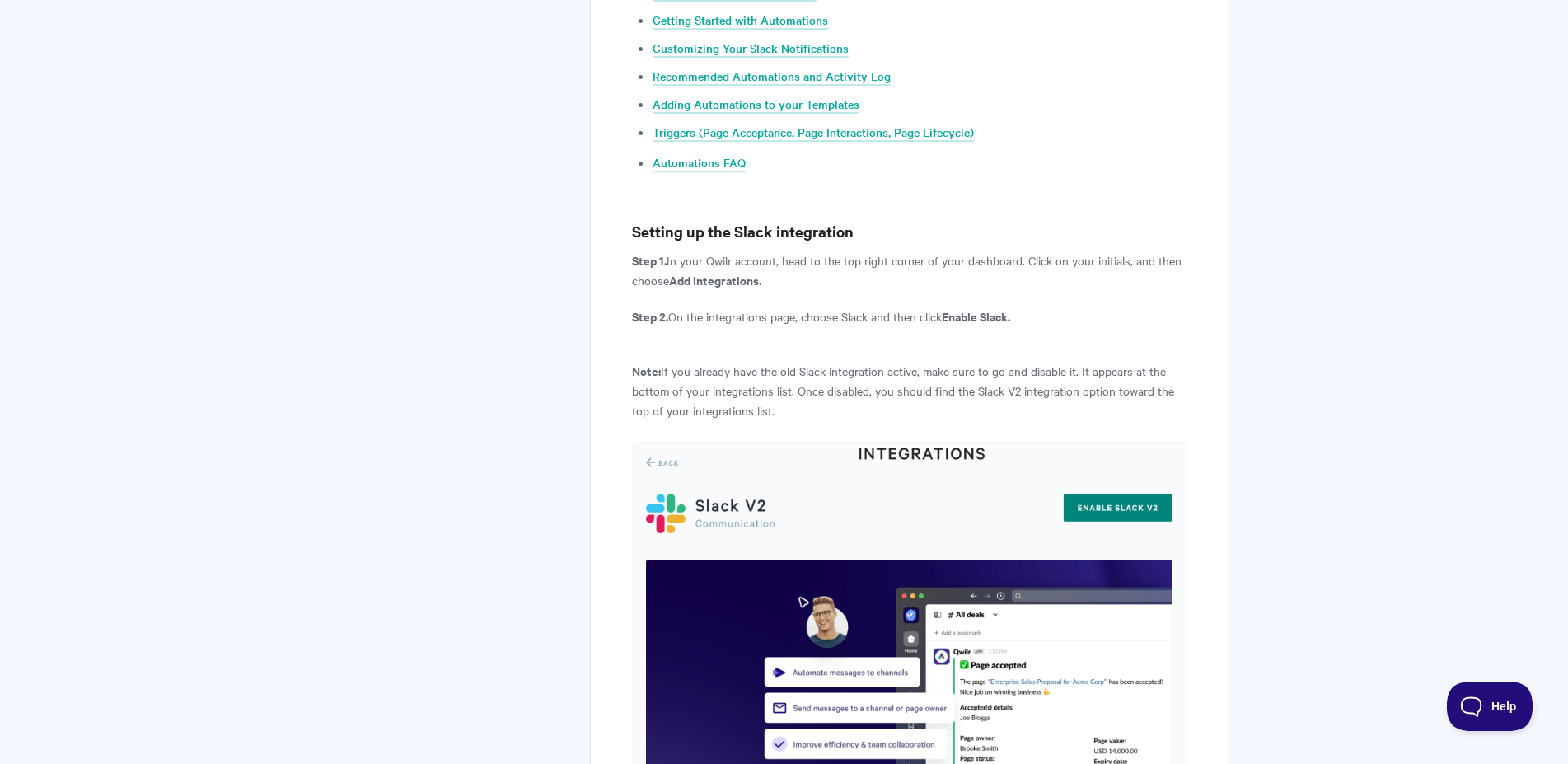
click at [923, 361] on p "Note: If you already have the old Slack integration active, make sure to go and…" at bounding box center [909, 390] width 555 height 59
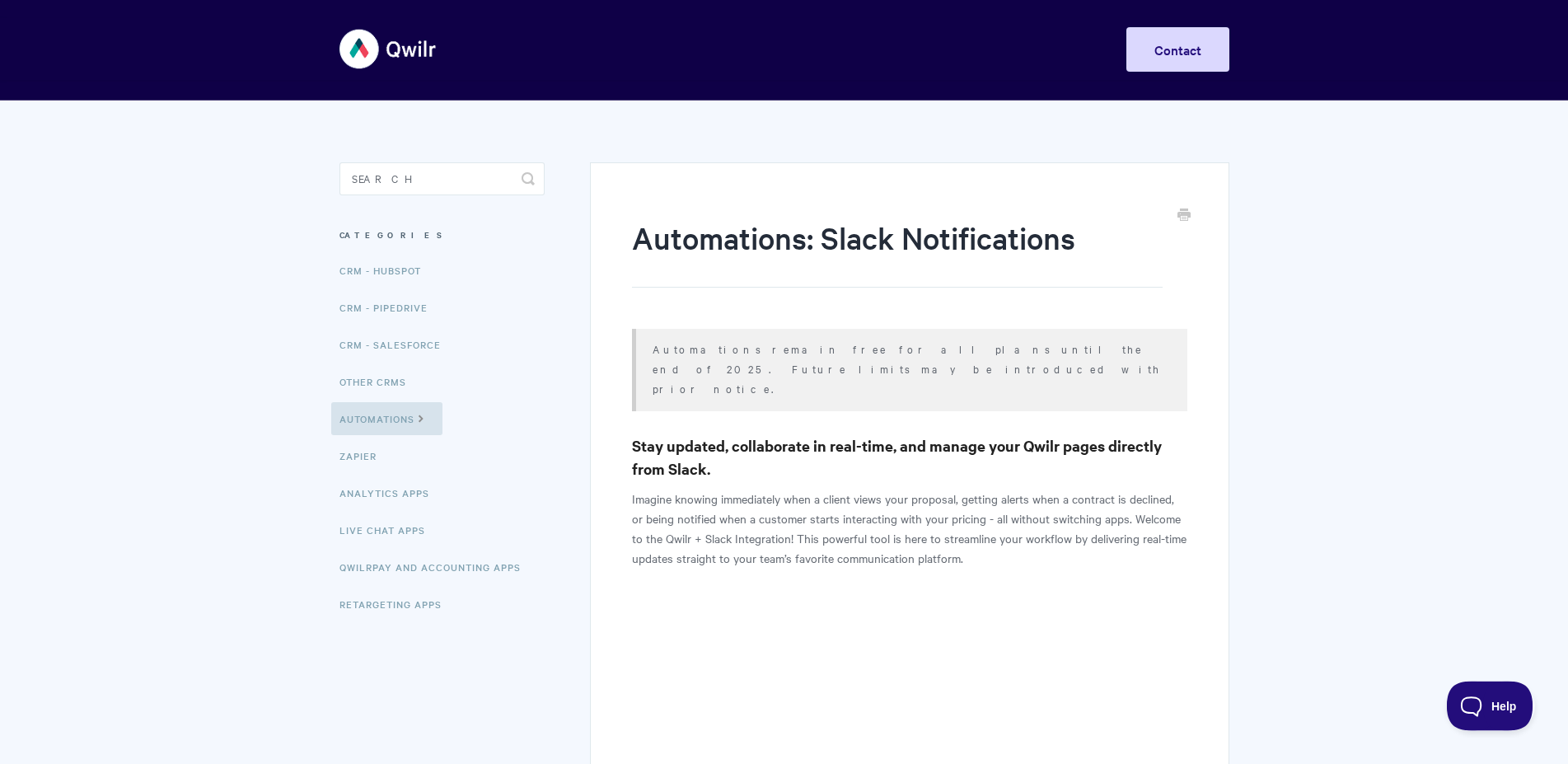
scroll to position [0, 0]
